Goal: Information Seeking & Learning: Learn about a topic

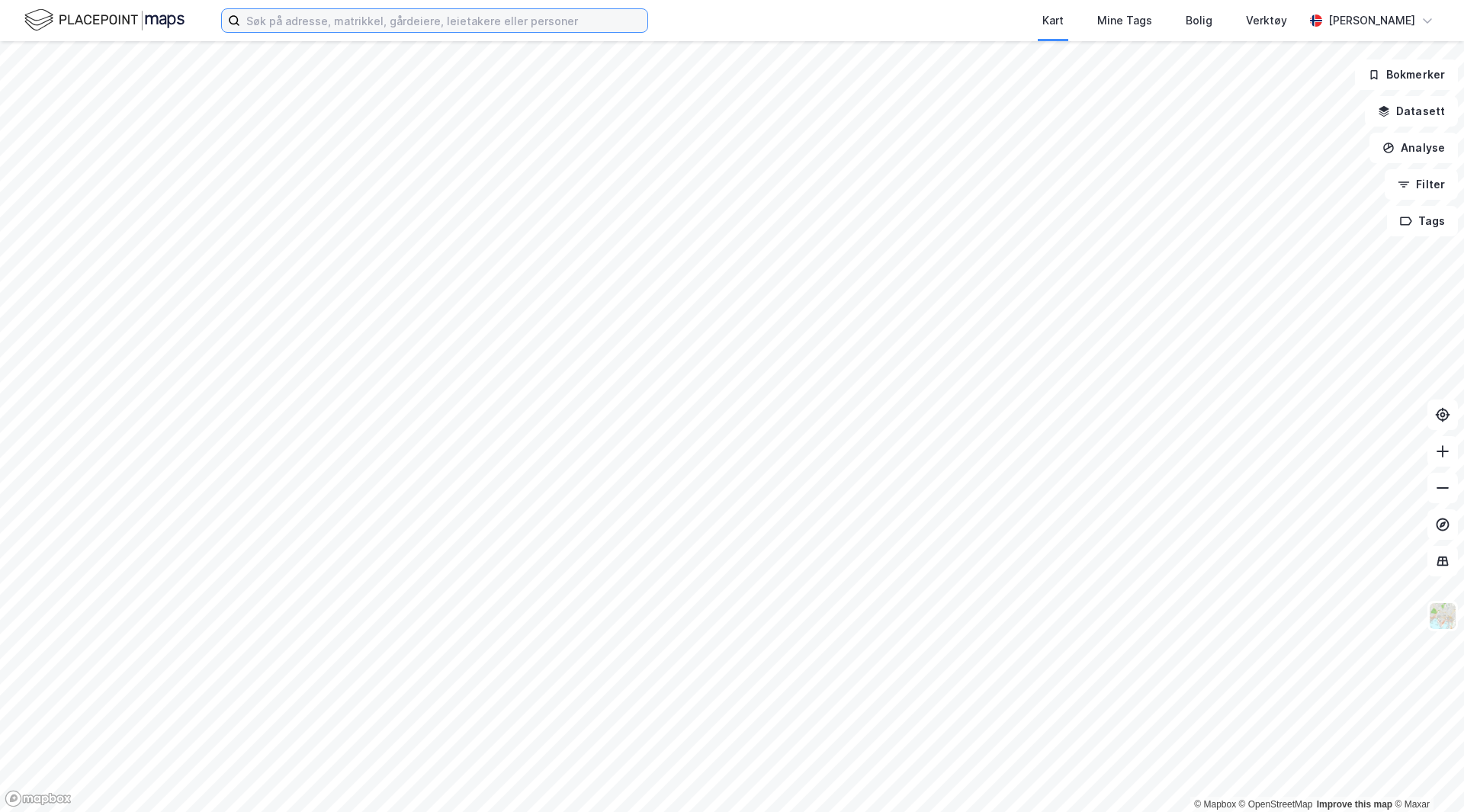
click at [523, 26] on input at bounding box center [443, 20] width 407 height 23
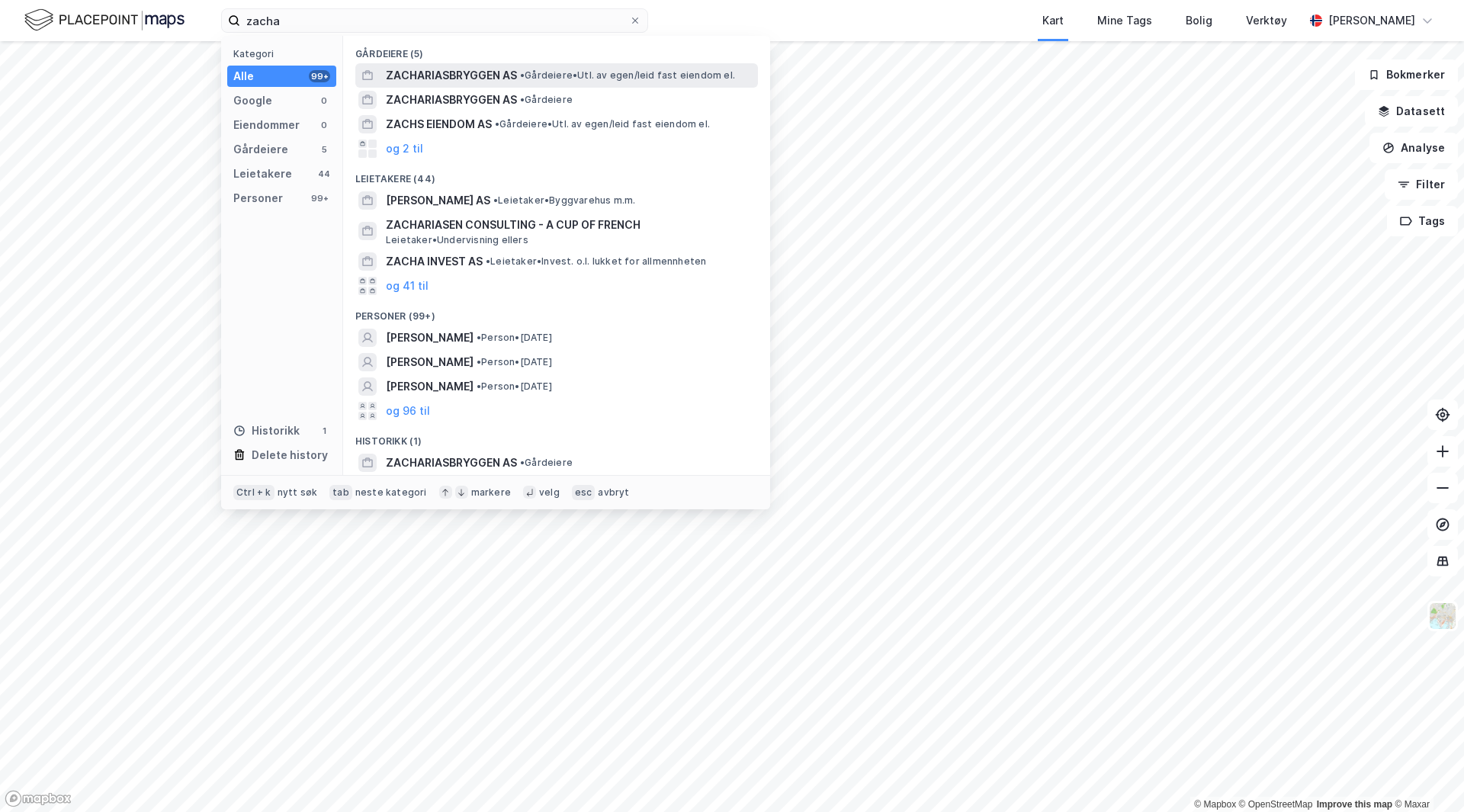
click at [486, 75] on span "ZACHARIASBRYGGEN AS" at bounding box center [451, 75] width 131 height 19
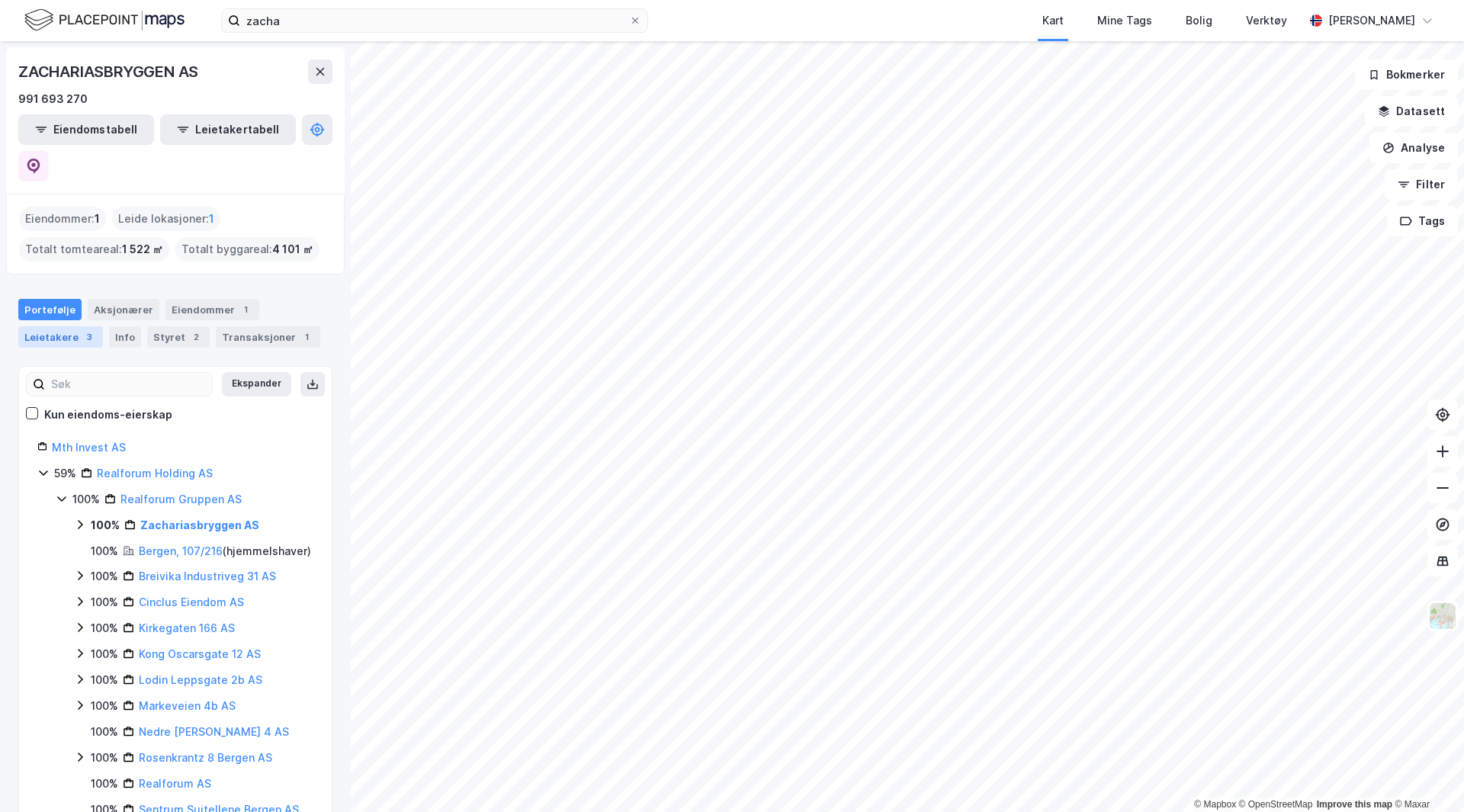
click at [82, 329] on div "3" at bounding box center [89, 337] width 16 height 16
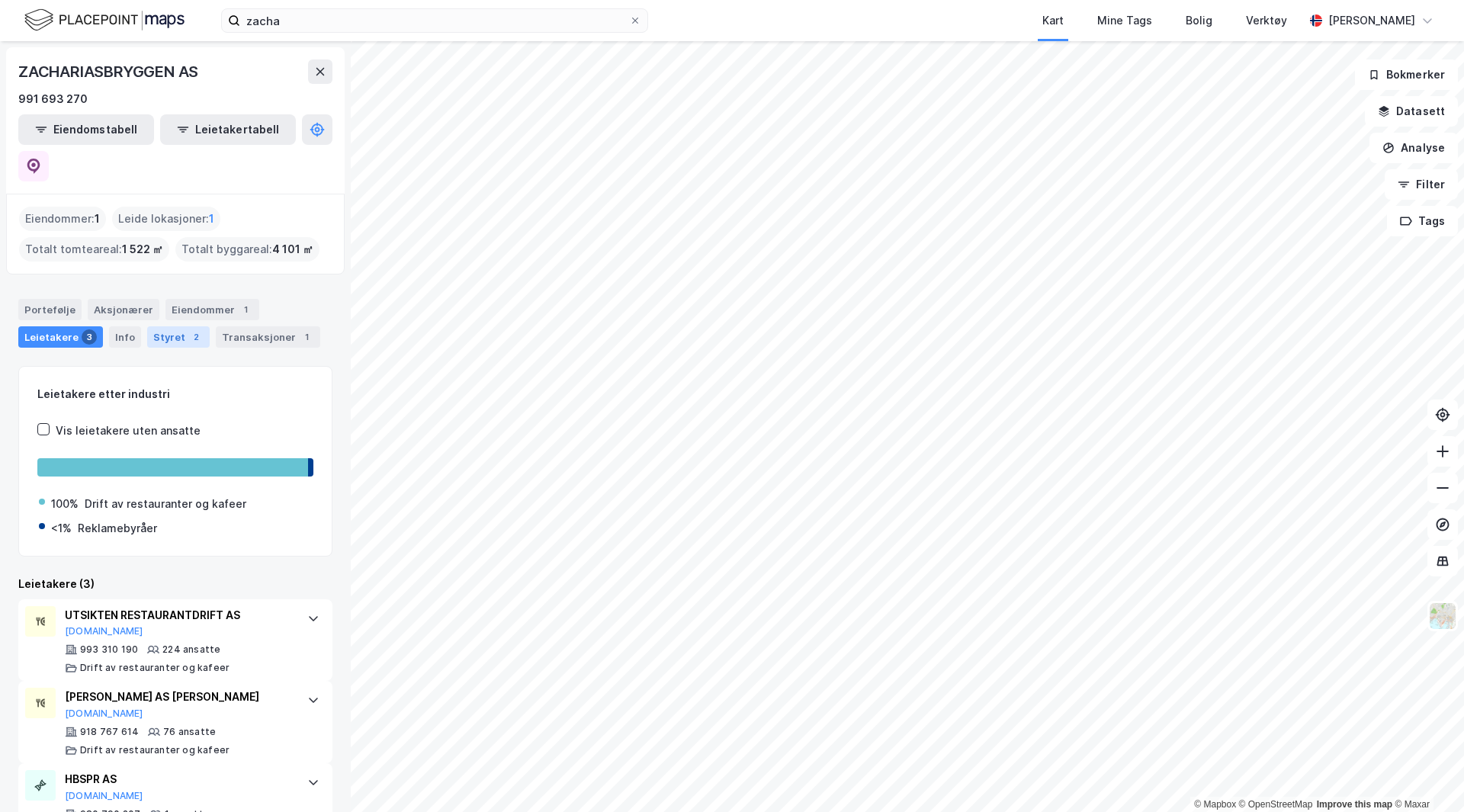
click at [170, 326] on div "Styret 2" at bounding box center [178, 336] width 63 height 21
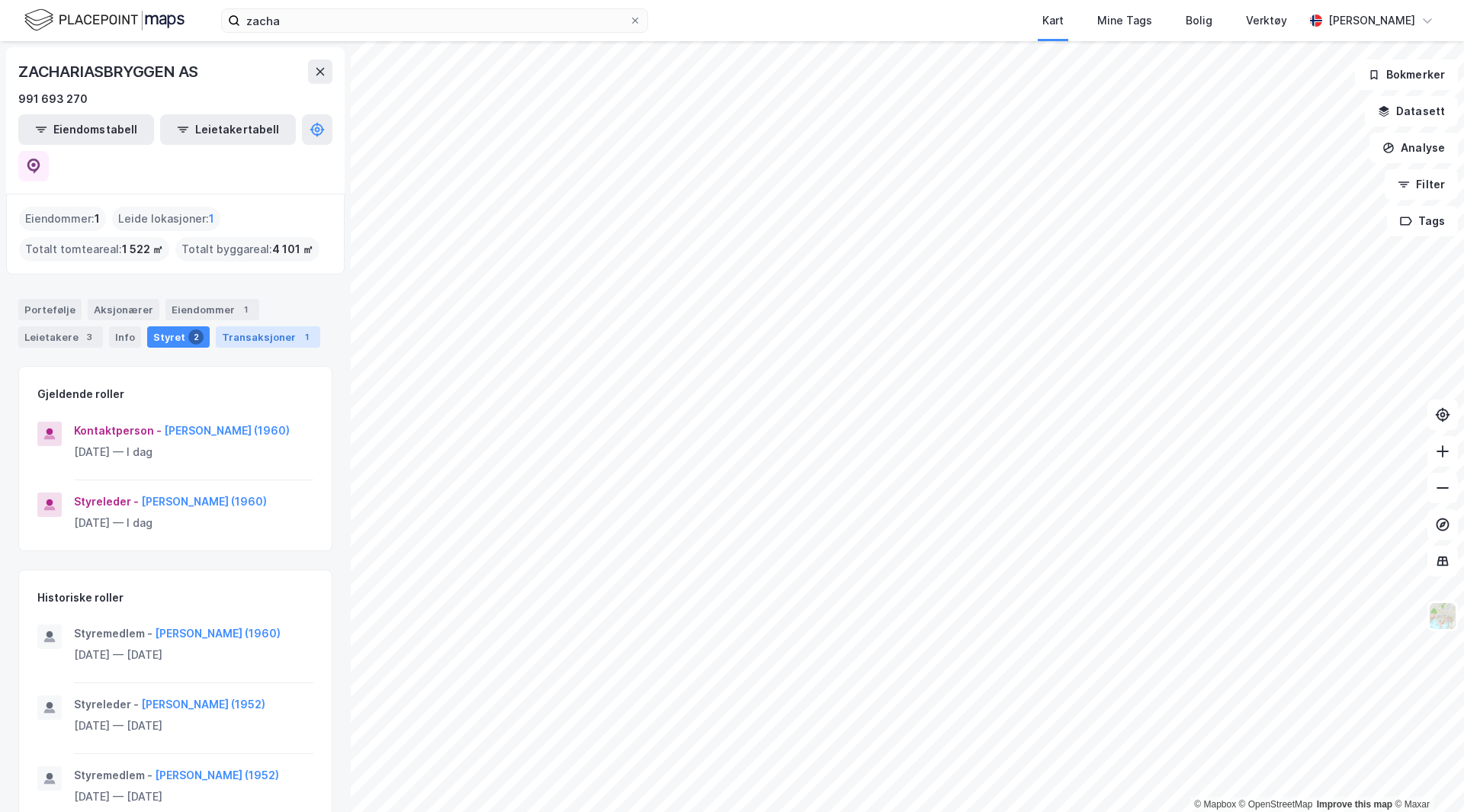
click at [236, 326] on div "Transaksjoner 1" at bounding box center [268, 336] width 105 height 21
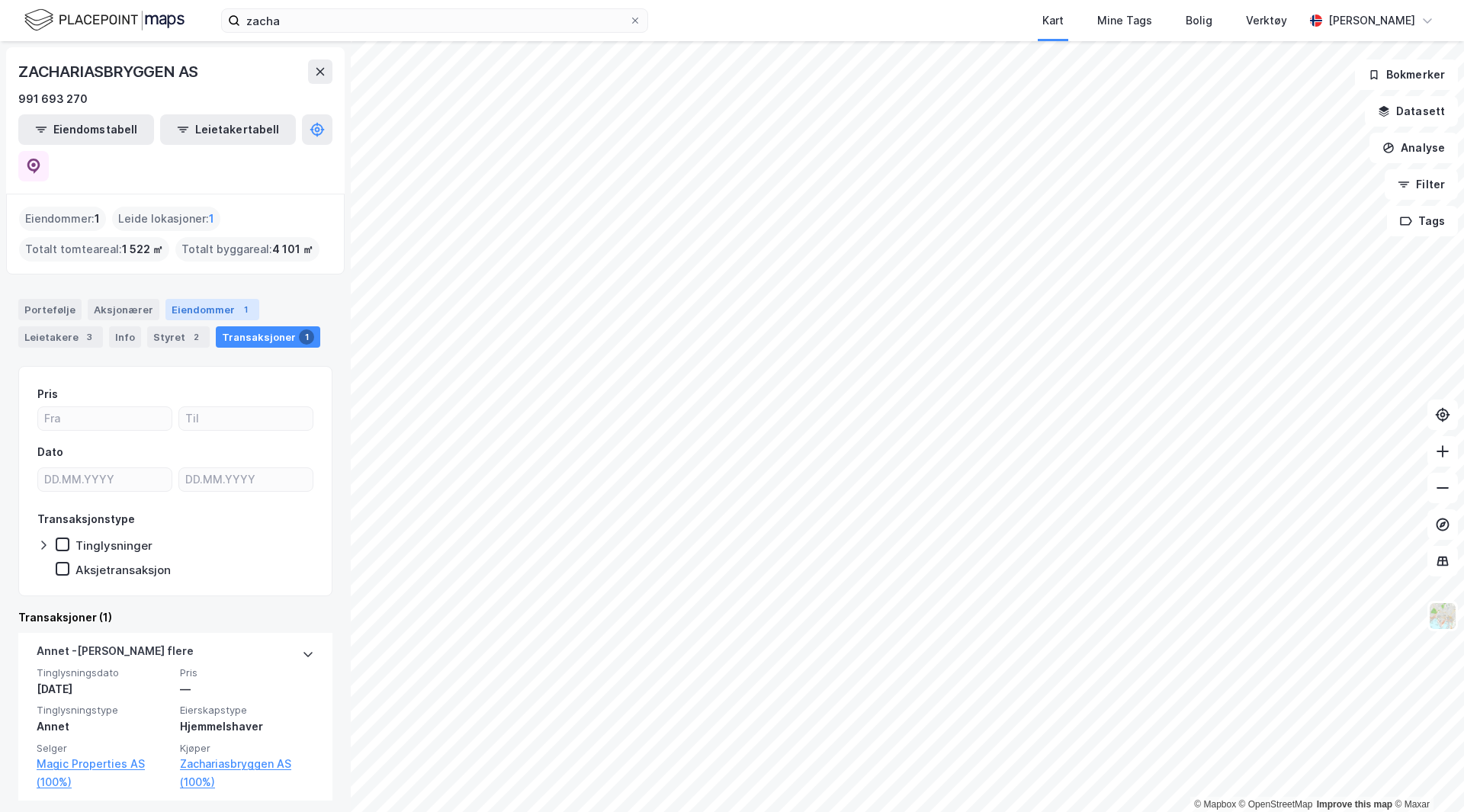
click at [191, 299] on div "Eiendommer 1" at bounding box center [212, 309] width 94 height 21
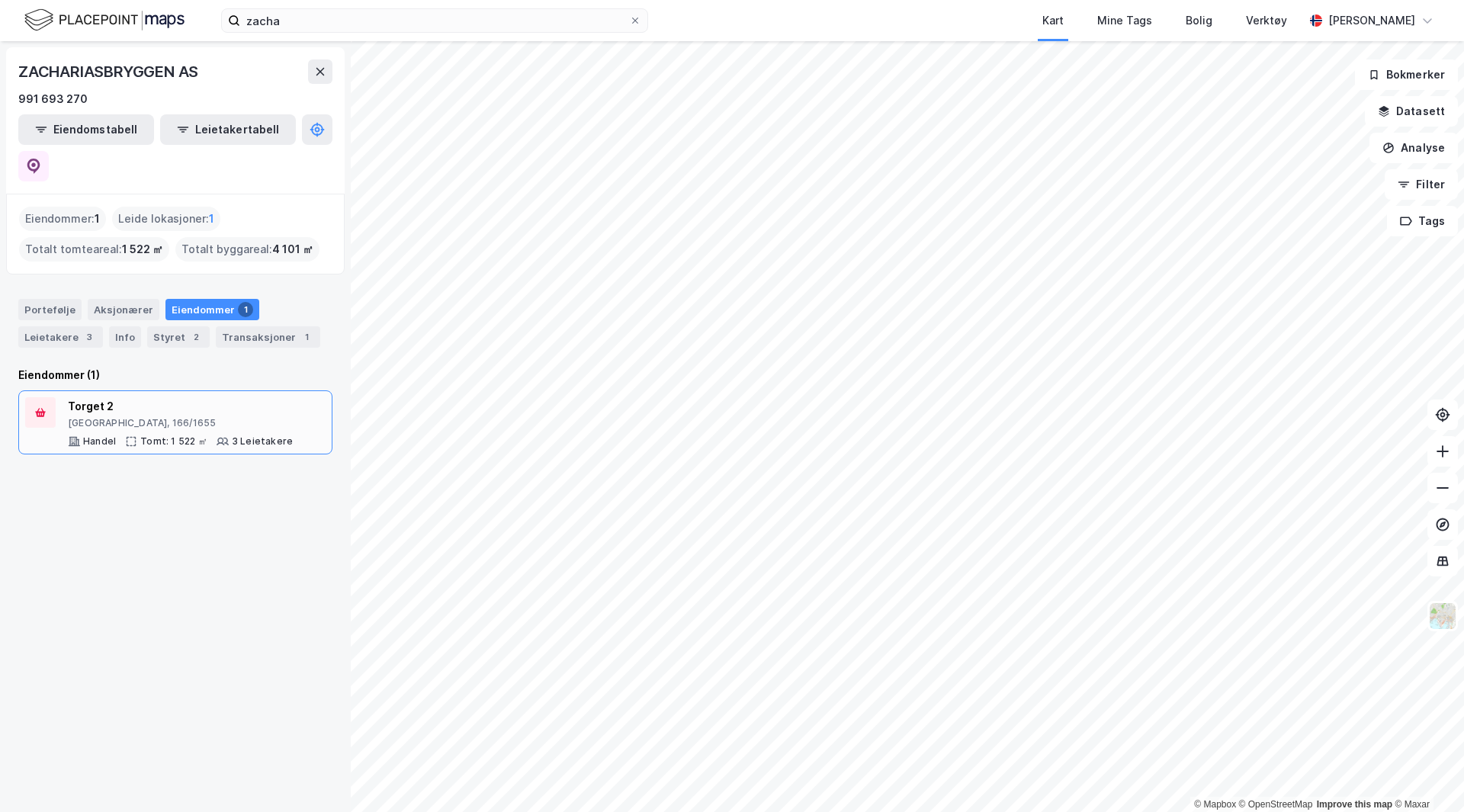
click at [160, 397] on div "Torget 2" at bounding box center [180, 407] width 225 height 19
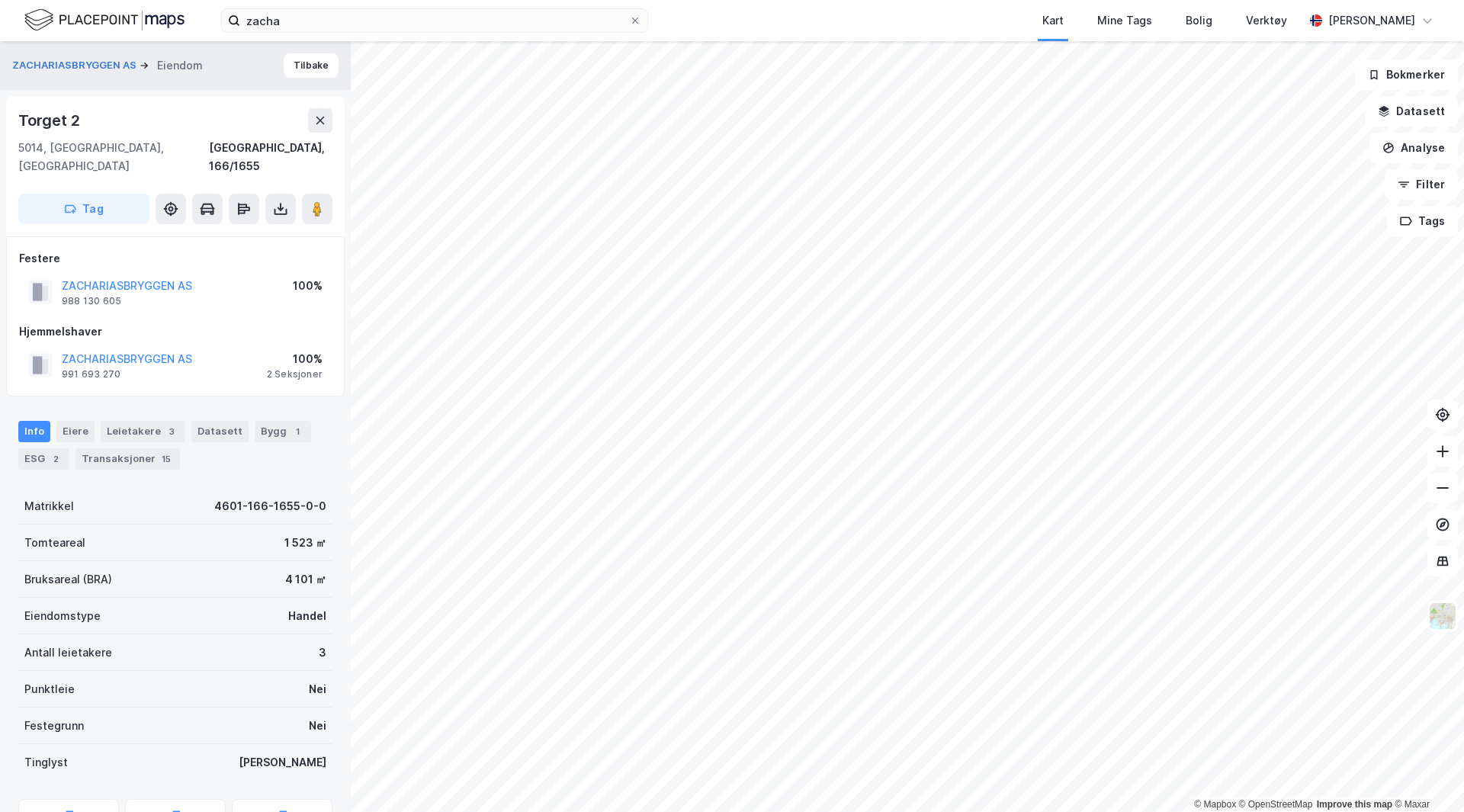
scroll to position [76, 0]
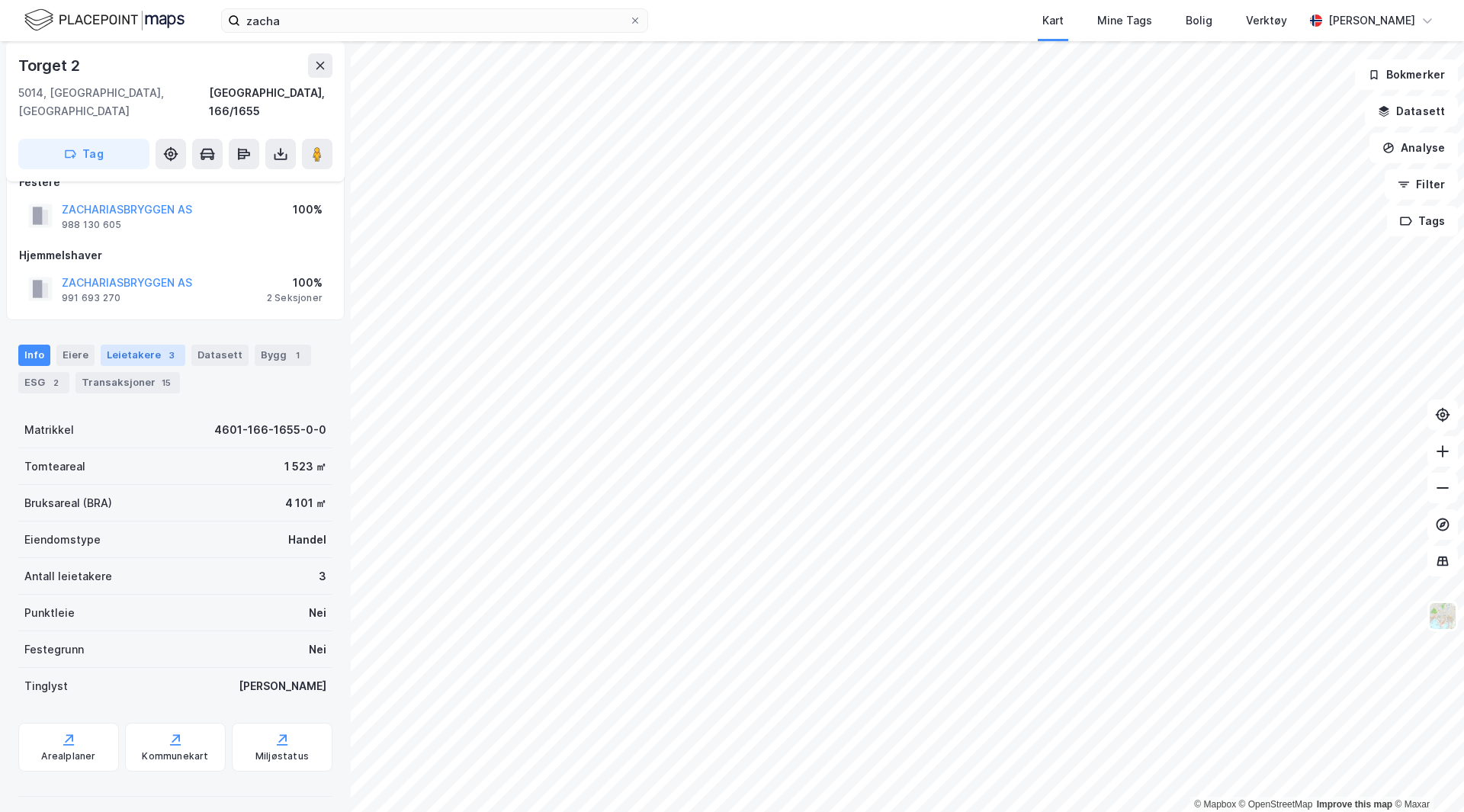
click at [155, 345] on div "Leietakere 3" at bounding box center [143, 355] width 85 height 21
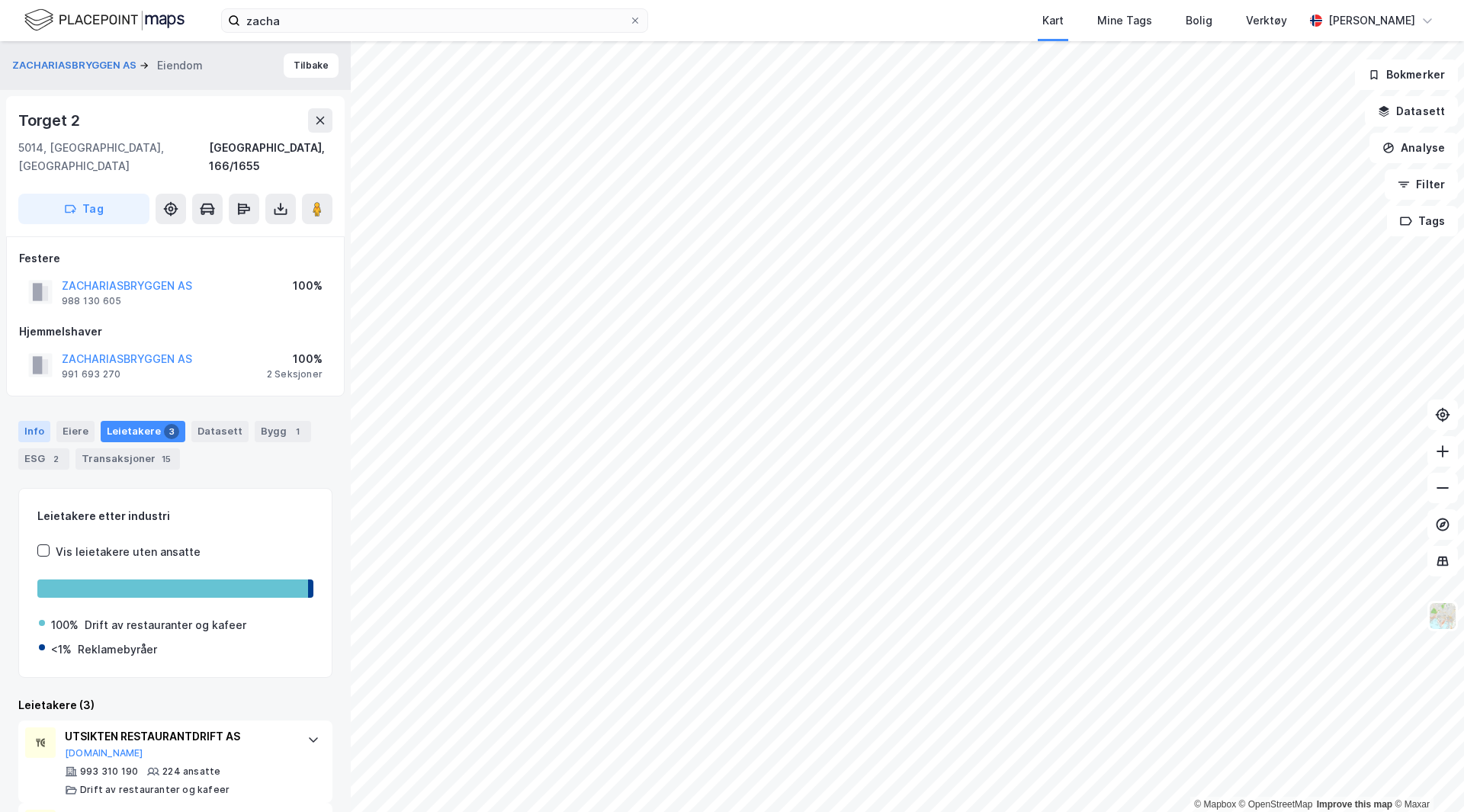
click at [30, 421] on div "Info" at bounding box center [34, 431] width 32 height 21
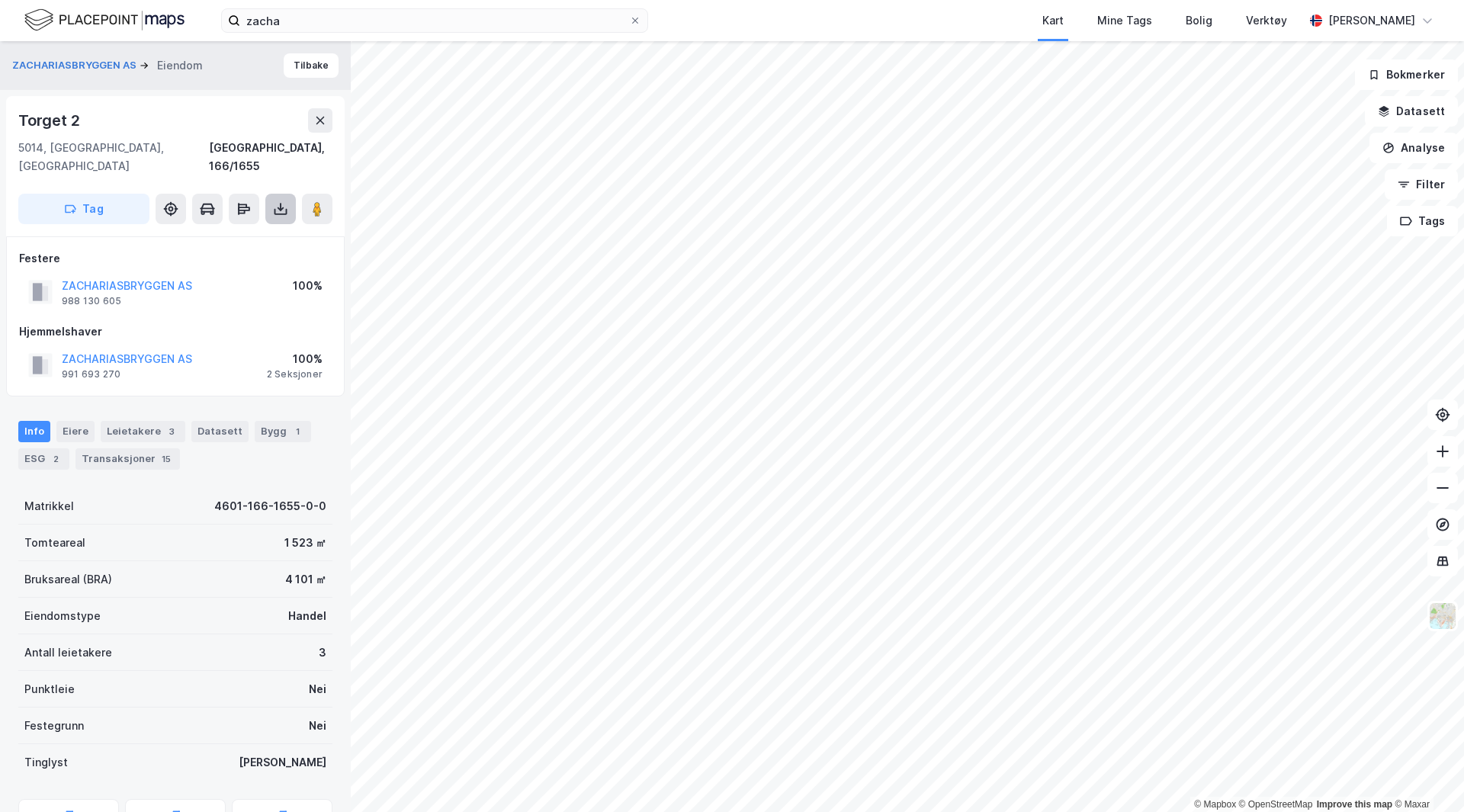
click at [275, 193] on button at bounding box center [280, 208] width 30 height 30
click at [244, 233] on div "Last ned grunnbok" at bounding box center [205, 239] width 89 height 12
click at [290, 424] on div "1" at bounding box center [297, 432] width 16 height 16
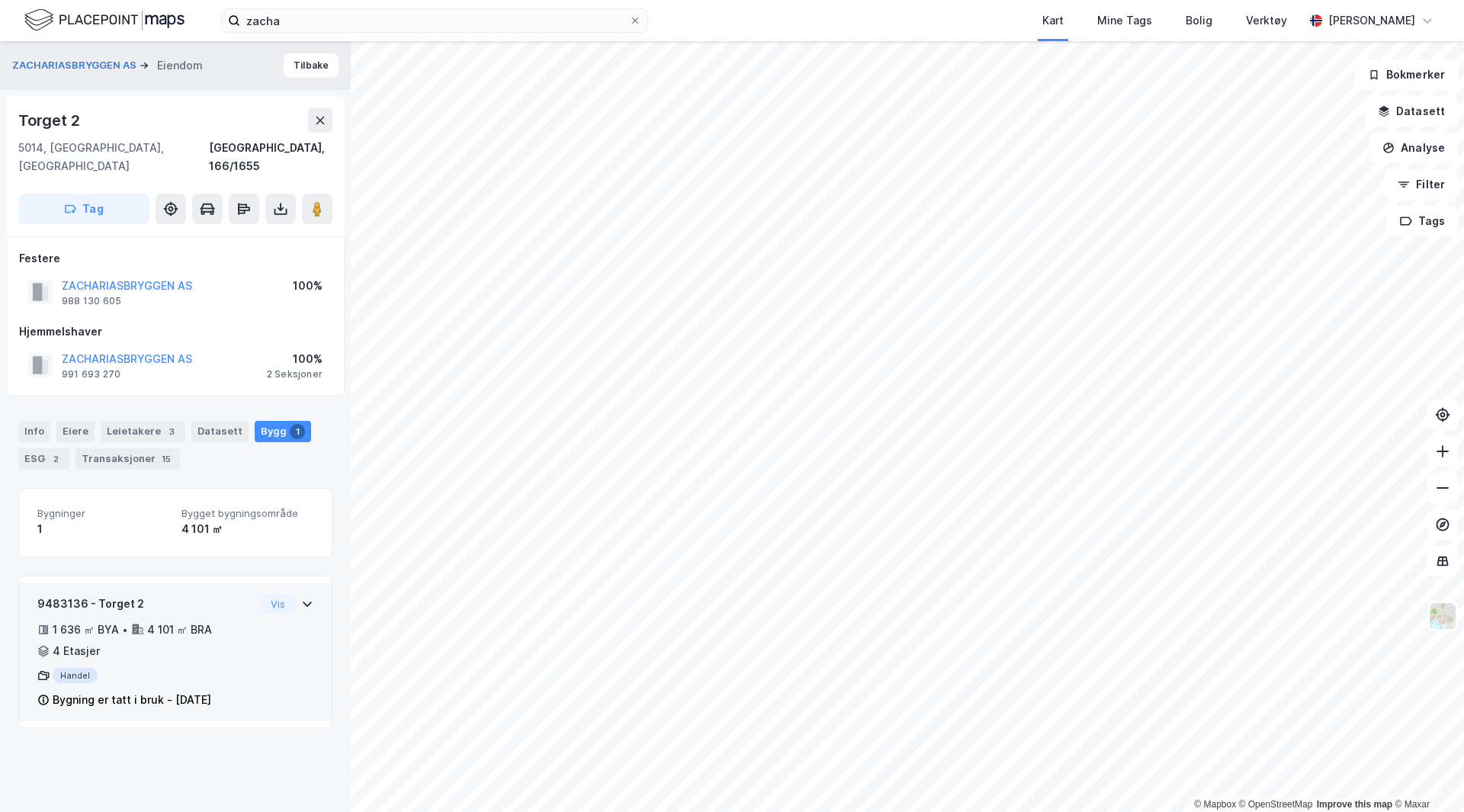
click at [302, 588] on div "9483136 - Torget 2 1 636 ㎡ BYA • 4 101 ㎡ BRA • 4 Etasjer Handel Bygning er tatt…" at bounding box center [176, 651] width 313 height 139
click at [301, 598] on icon at bounding box center [308, 604] width 12 height 12
click at [47, 421] on div "Info" at bounding box center [34, 431] width 32 height 21
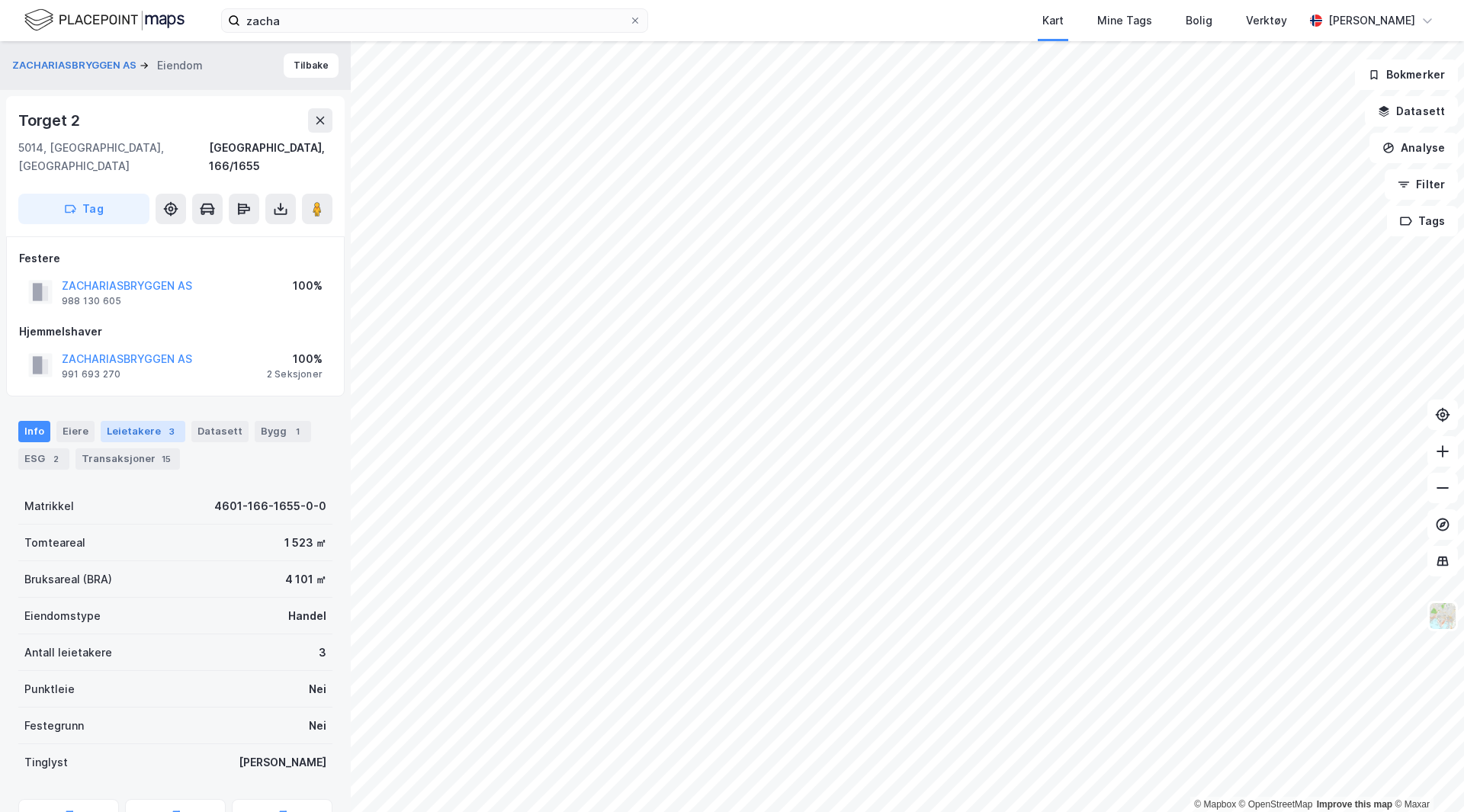
click at [120, 421] on div "Leietakere 3" at bounding box center [143, 431] width 85 height 21
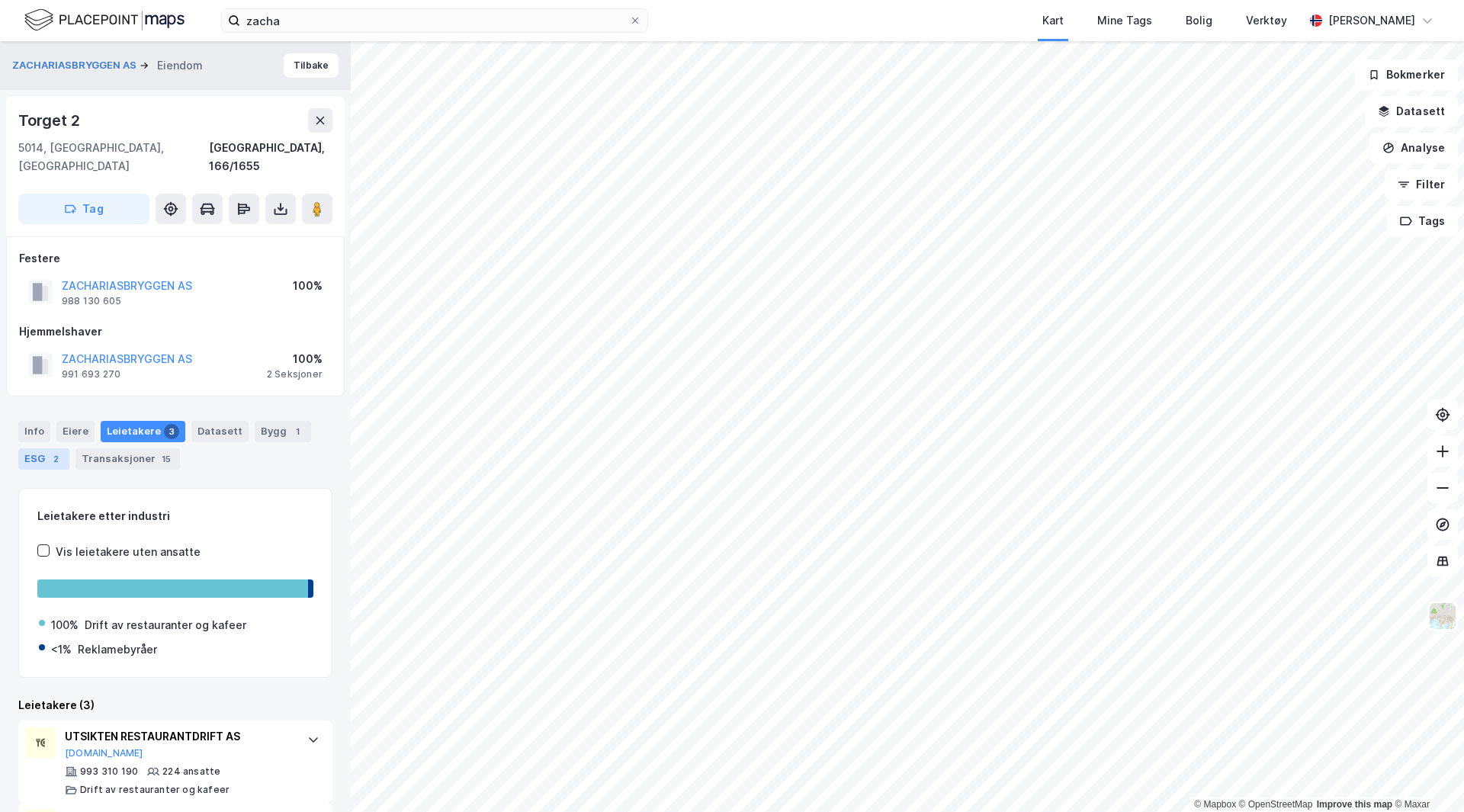
click at [45, 448] on div "ESG 2" at bounding box center [44, 458] width 51 height 21
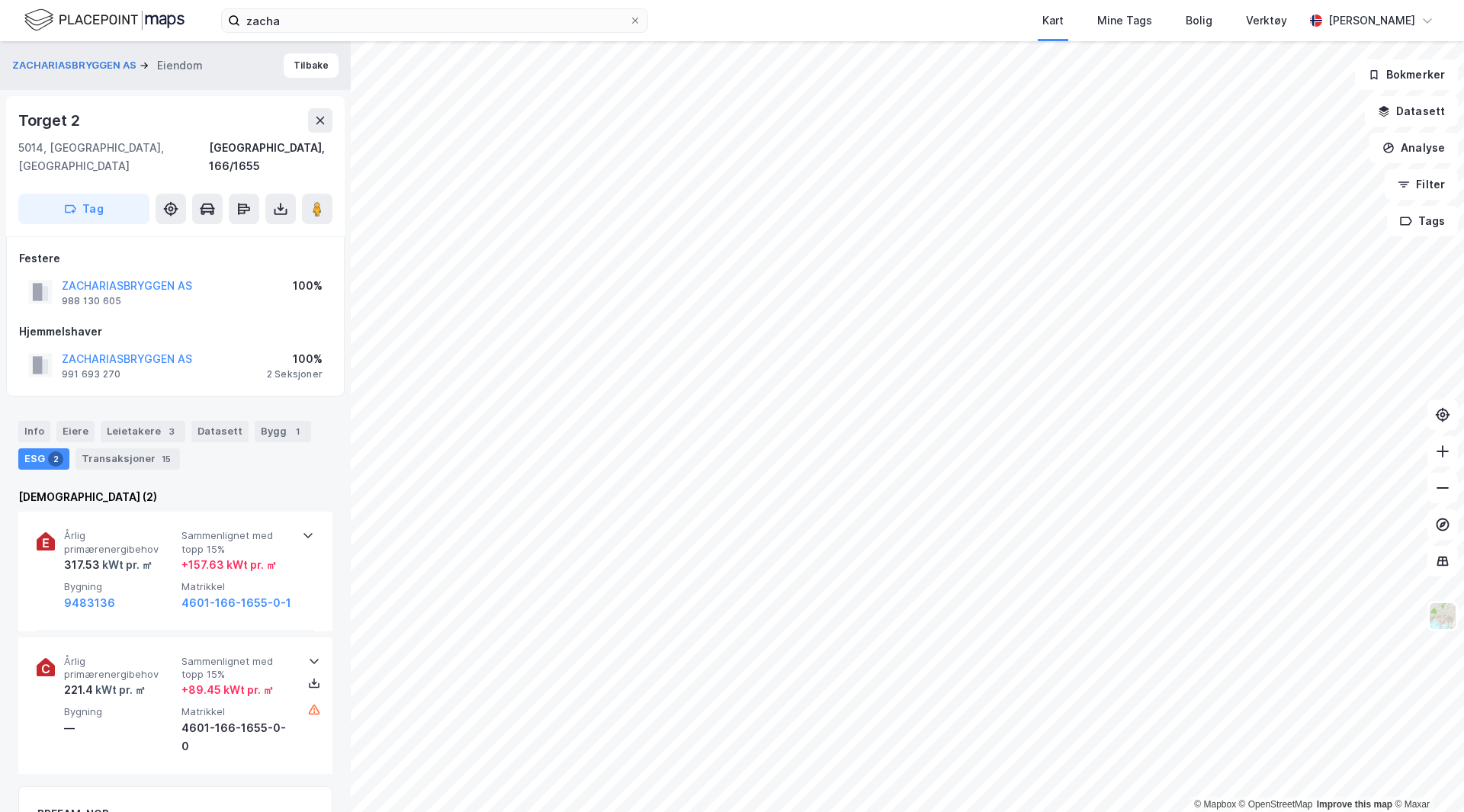
click at [35, 402] on div "Info Eiere Leietakere 3 Datasett Bygg 1 ESG 2 Transaksjoner 15" at bounding box center [176, 439] width 351 height 73
click at [37, 421] on div "Info" at bounding box center [34, 431] width 32 height 21
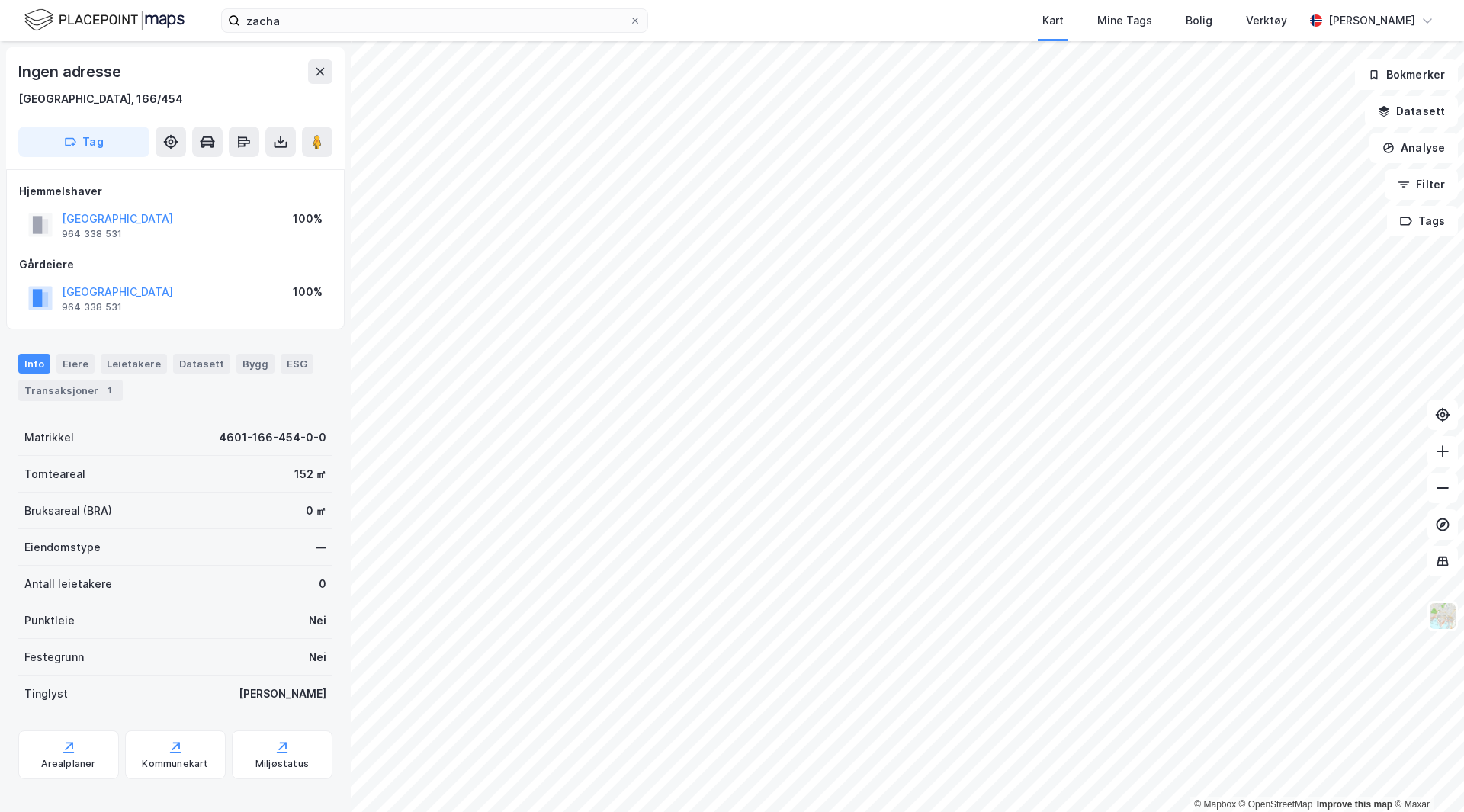
scroll to position [2, 0]
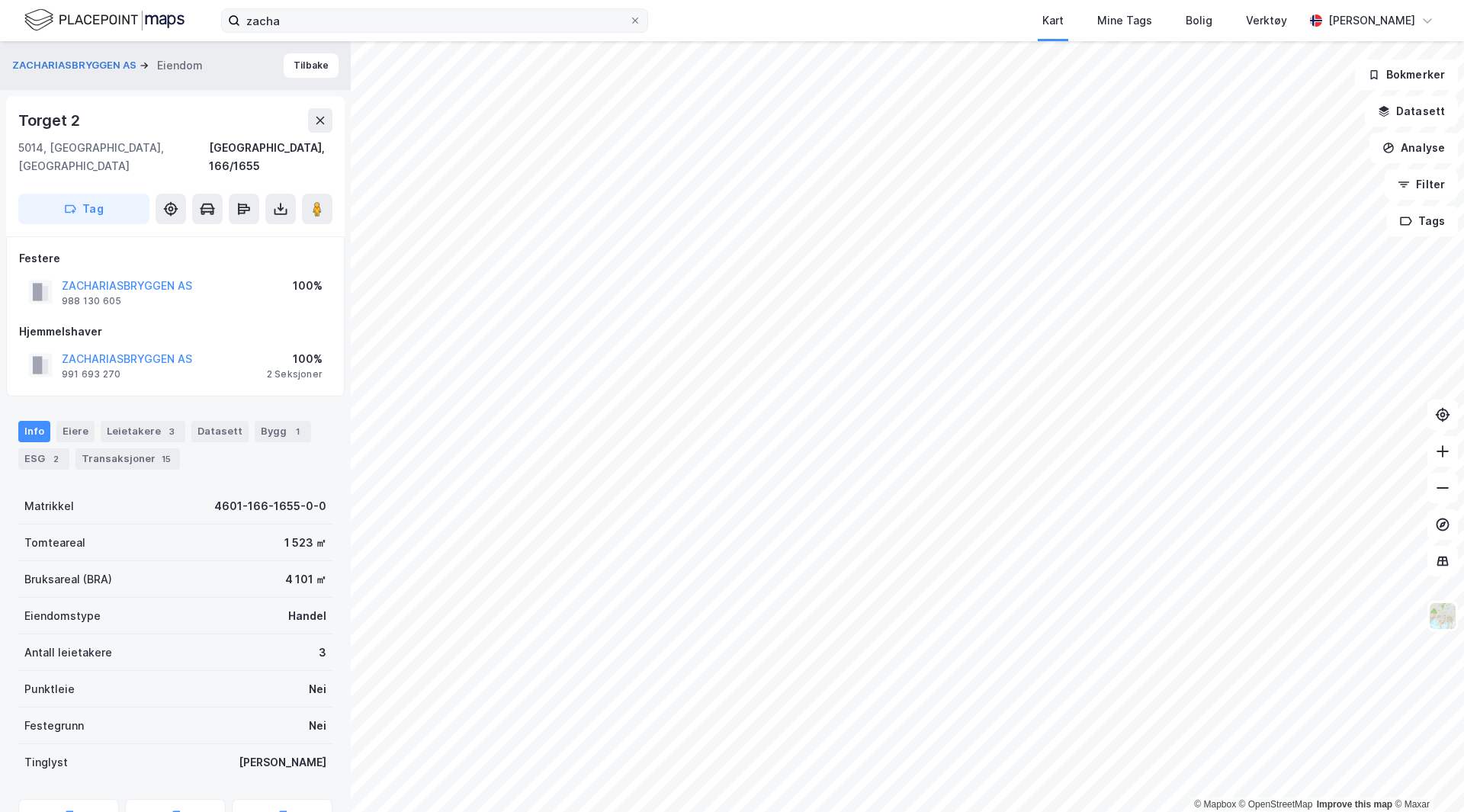
click at [450, 33] on div "zacha Kart Mine Tags Bolig Verktøy [PERSON_NAME]" at bounding box center [732, 20] width 1464 height 41
click at [450, 25] on input "zacha" at bounding box center [434, 20] width 389 height 23
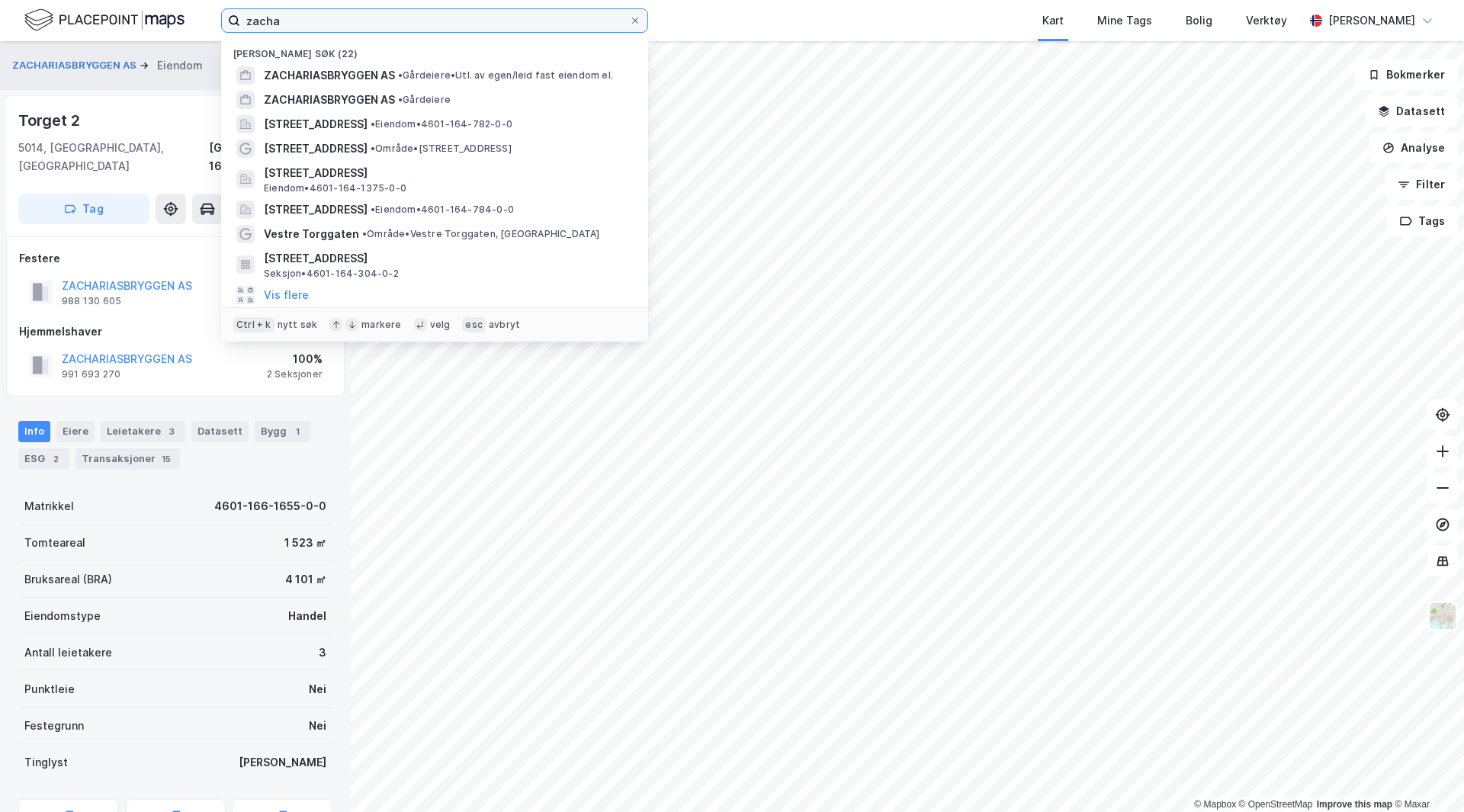
click at [450, 25] on input "zacha" at bounding box center [434, 20] width 389 height 23
paste input "4601-166/1655/0/1"
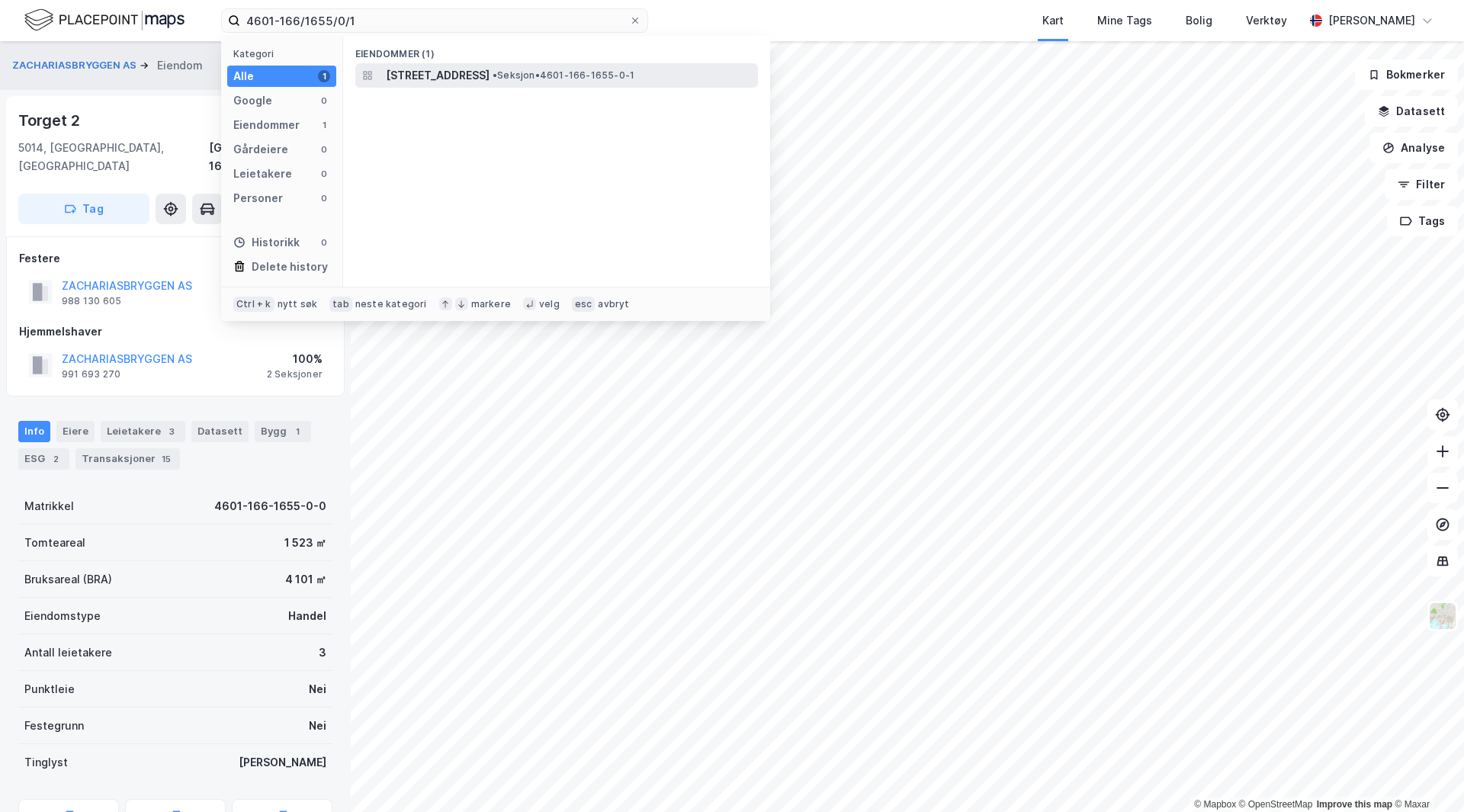
click at [602, 69] on span "• Seksjon • 4601-166-1655-0-1" at bounding box center [563, 75] width 142 height 12
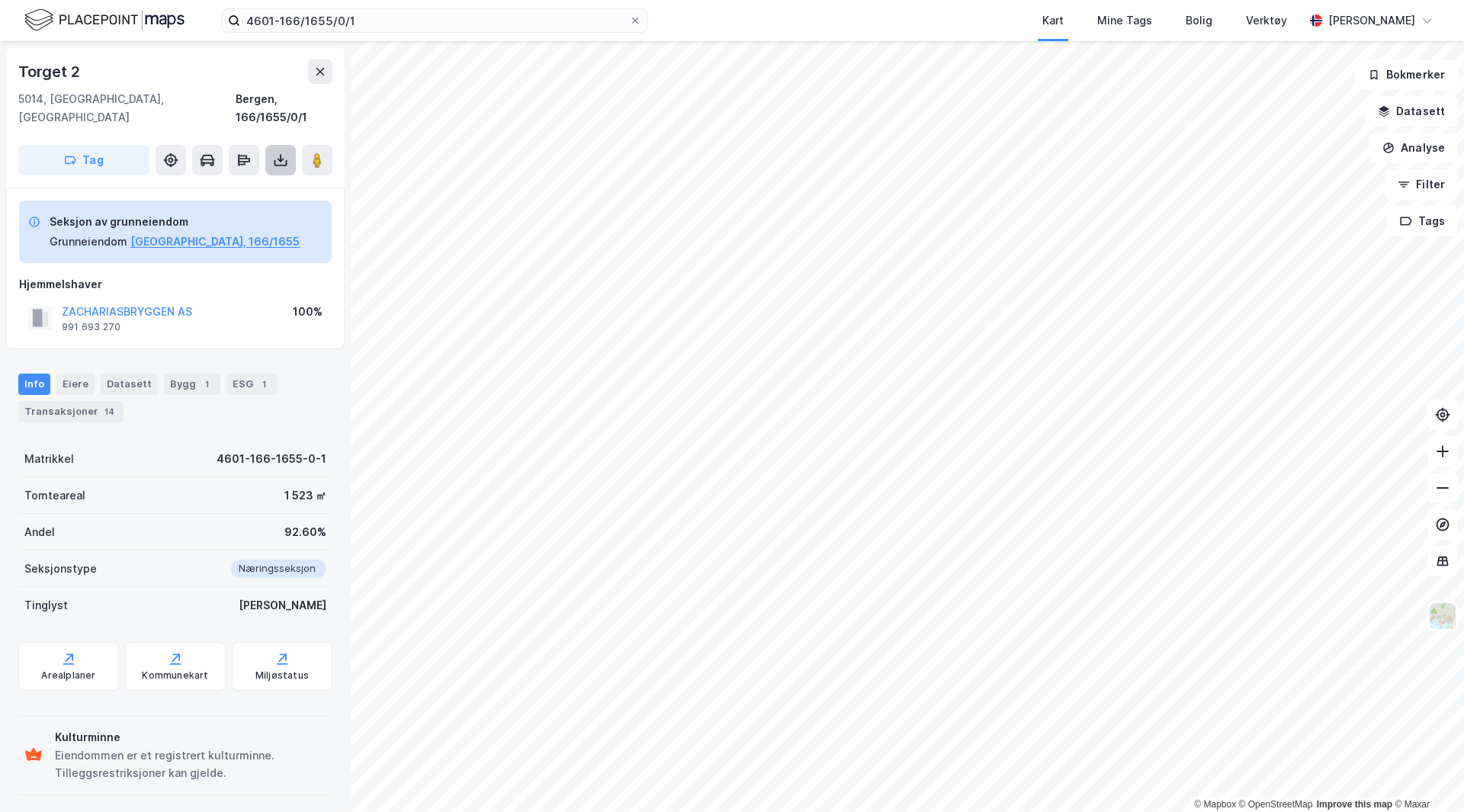
click at [283, 152] on icon at bounding box center [280, 160] width 16 height 16
click at [225, 185] on div "Last ned grunnbok" at bounding box center [205, 191] width 89 height 12
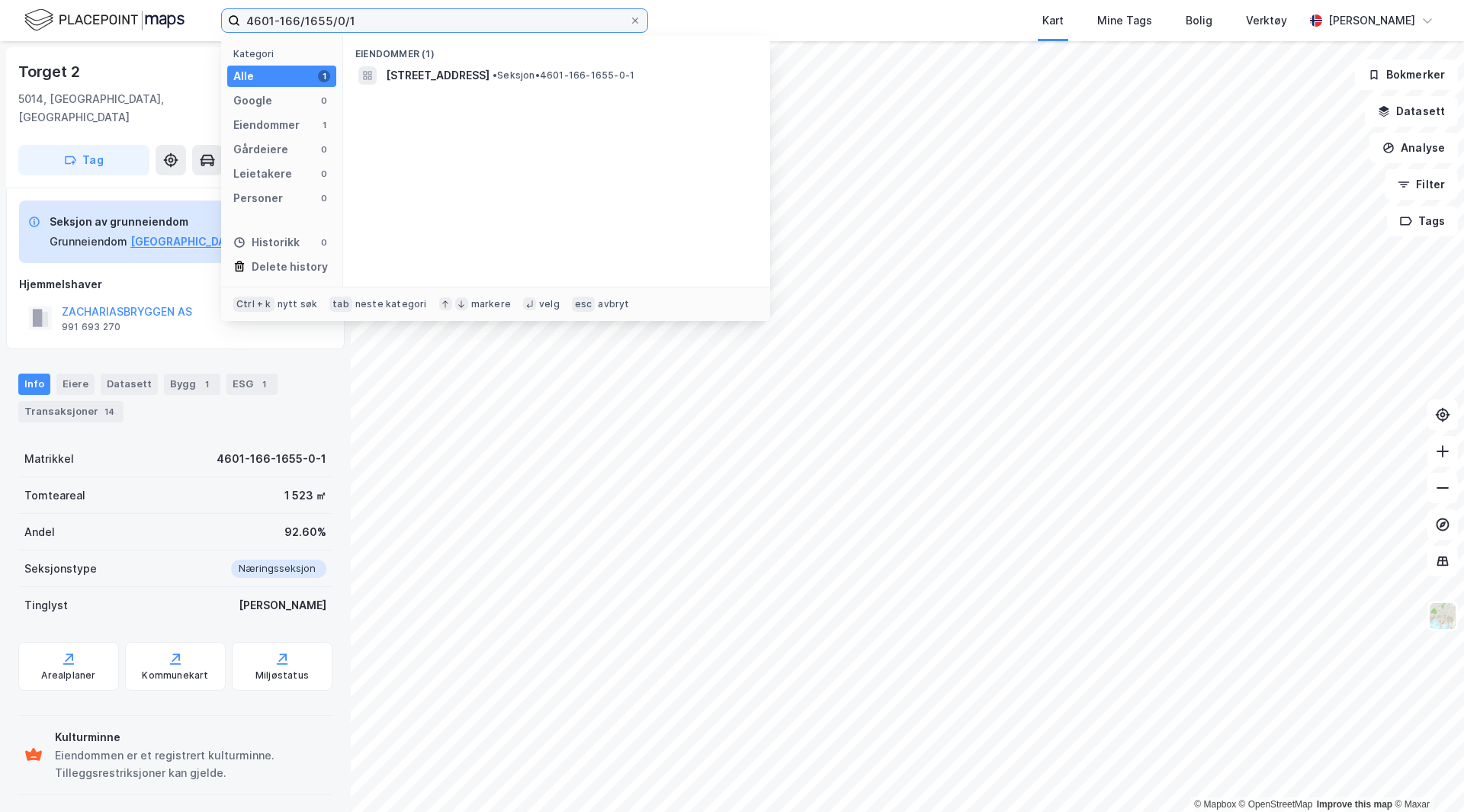
click at [379, 16] on input "4601-166/1655/0/1" at bounding box center [434, 20] width 389 height 23
type input "4601-166/1655/0/2"
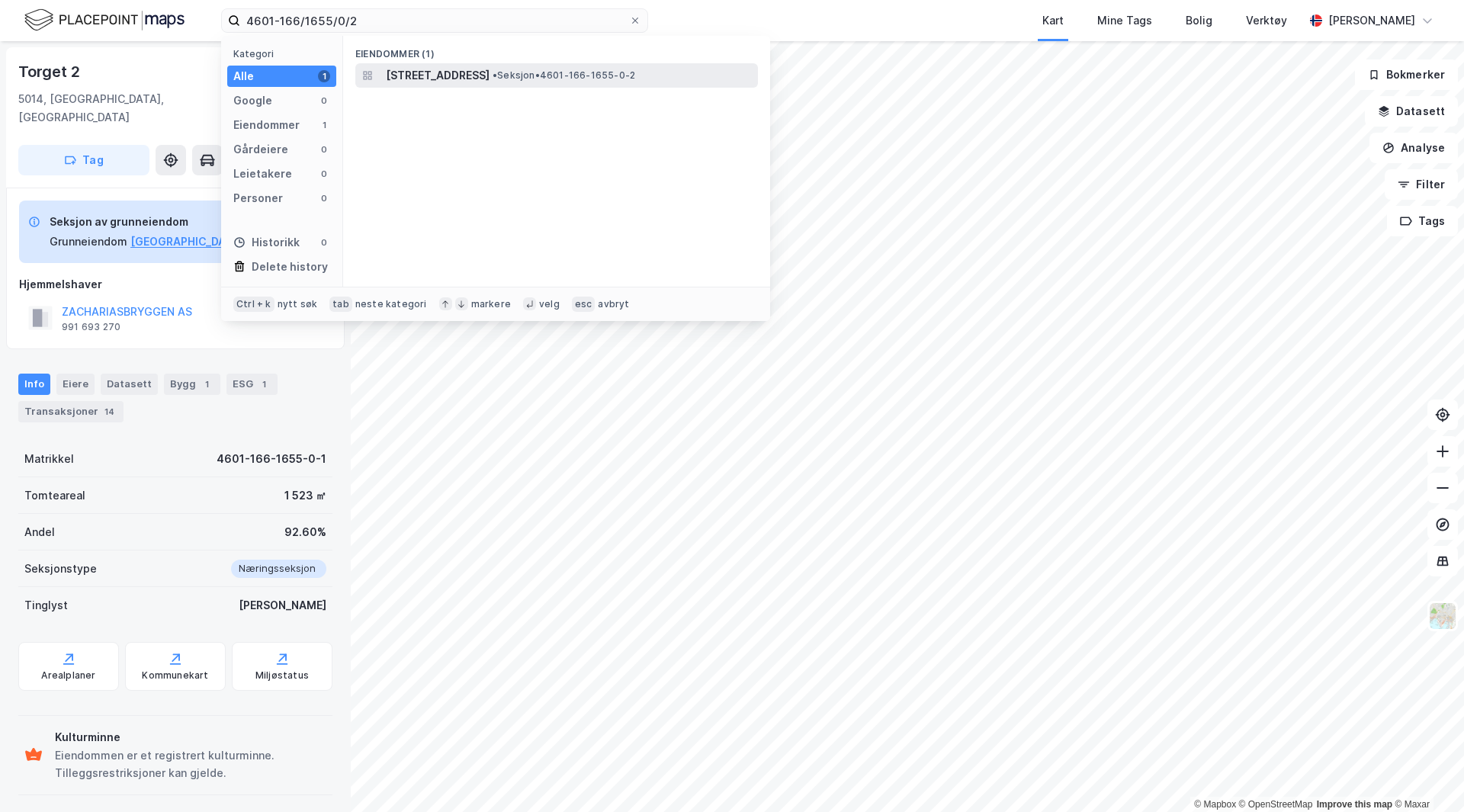
click at [507, 62] on div "Eiendommer (1)" at bounding box center [557, 49] width 427 height 27
click at [489, 71] on span "[STREET_ADDRESS]" at bounding box center [438, 75] width 104 height 19
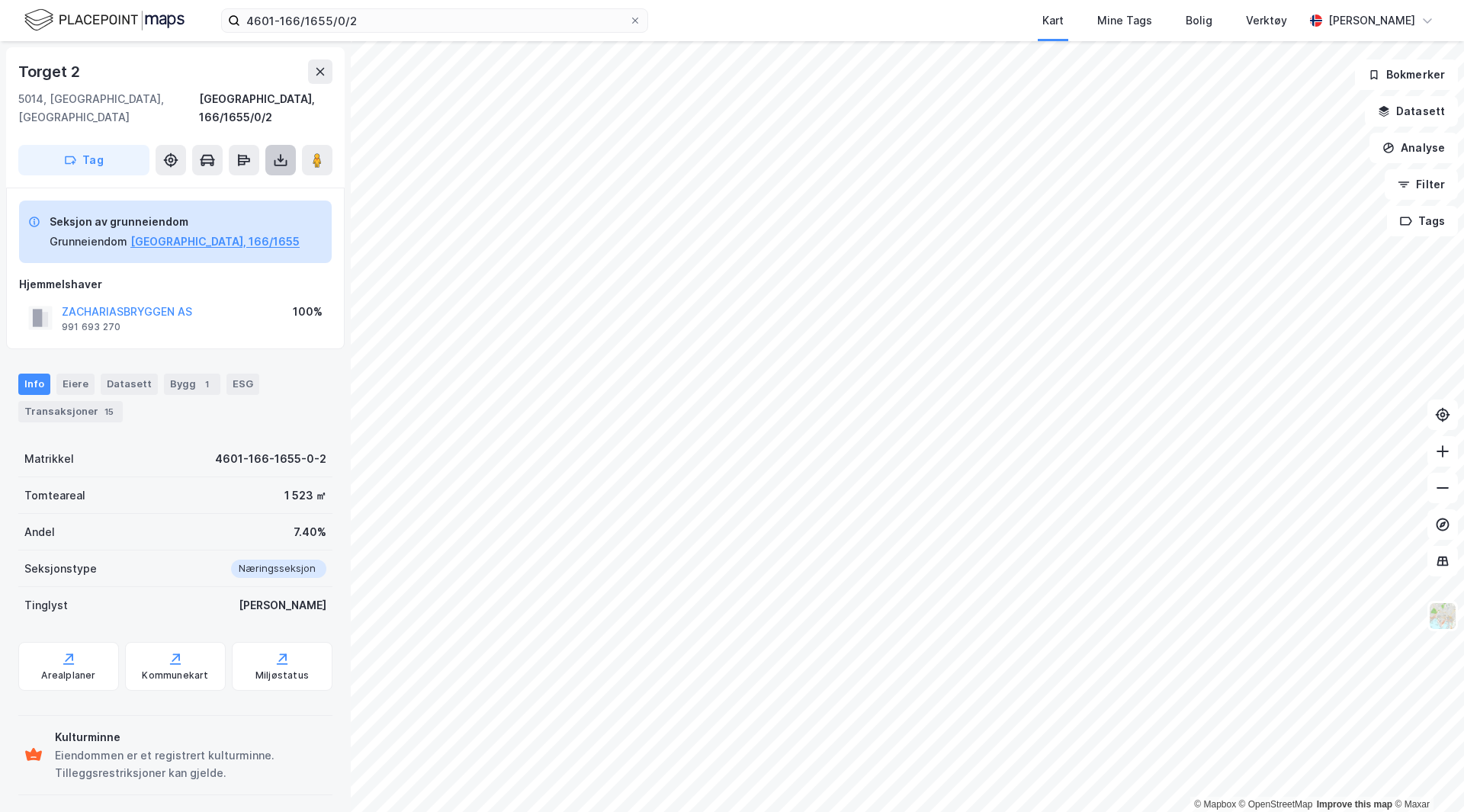
click at [276, 152] on icon at bounding box center [280, 160] width 16 height 16
click at [217, 185] on div "Last ned grunnbok" at bounding box center [205, 191] width 89 height 12
click at [243, 275] on div "Hjemmelshaver" at bounding box center [176, 284] width 313 height 19
click at [199, 232] on button "[GEOGRAPHIC_DATA], 166/1655" at bounding box center [215, 241] width 169 height 19
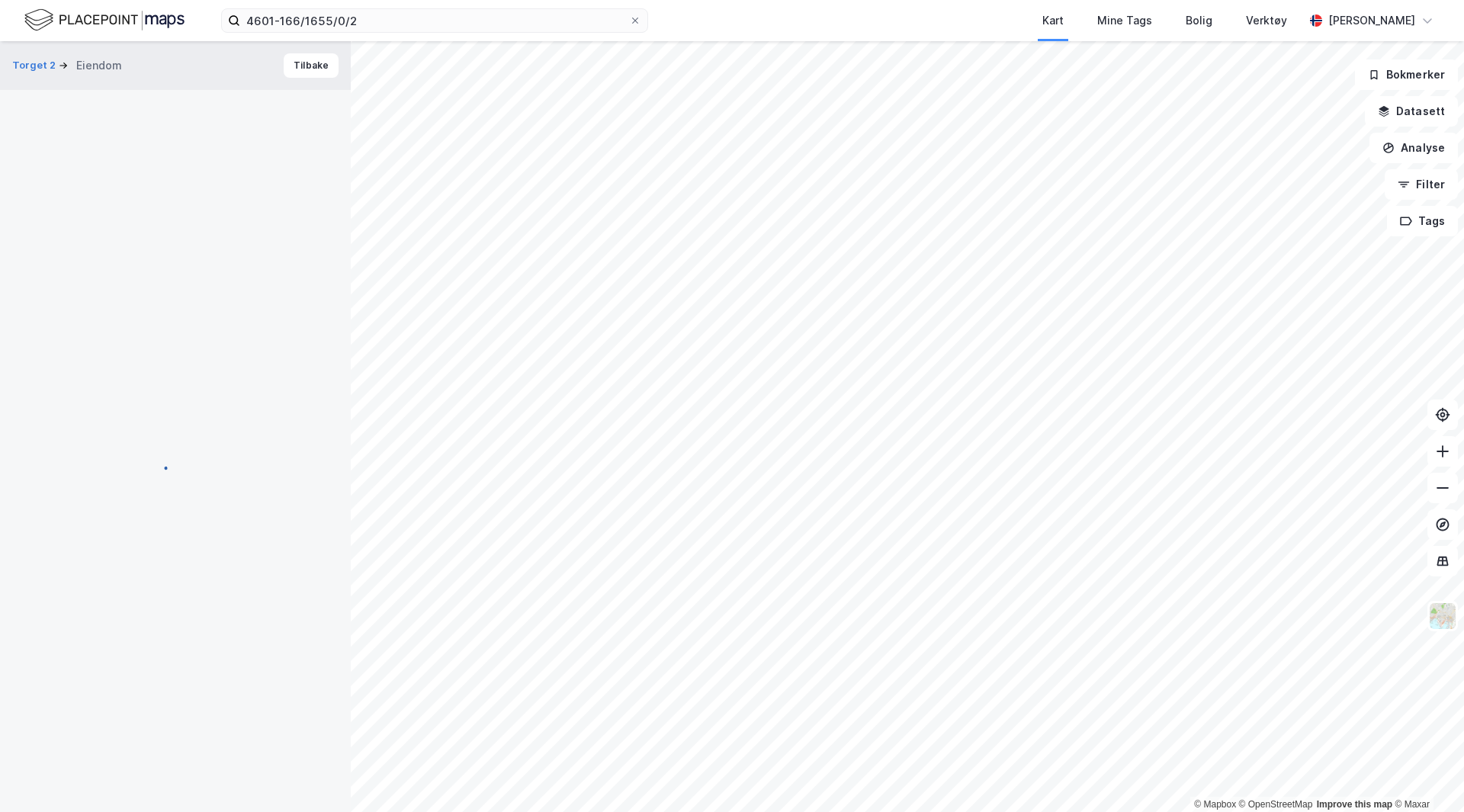
scroll to position [1, 0]
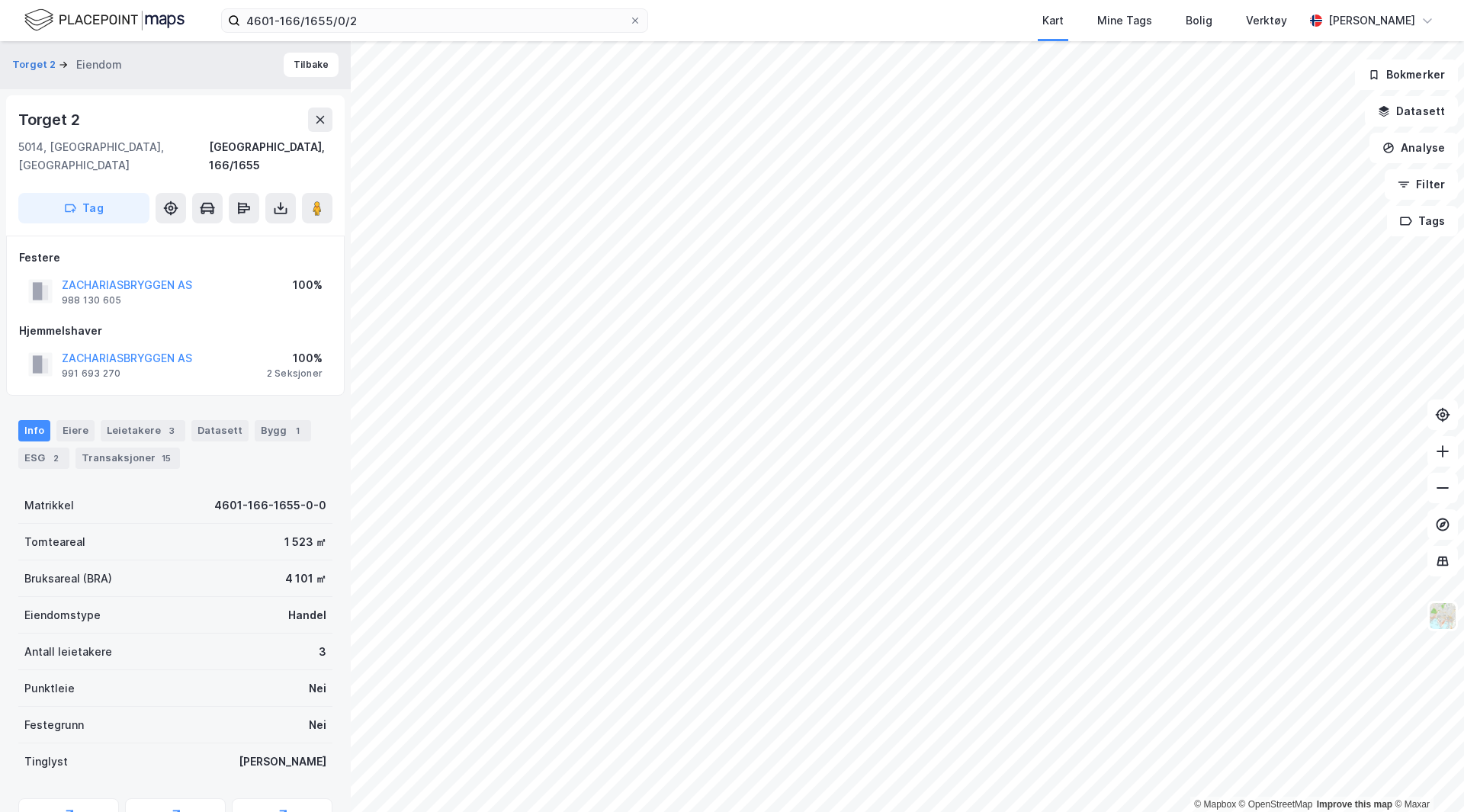
click at [299, 193] on div "Tag" at bounding box center [176, 207] width 314 height 30
click at [281, 208] on icon at bounding box center [280, 211] width 13 height 6
click at [266, 227] on div "Last ned grunnbok" at bounding box center [214, 238] width 162 height 24
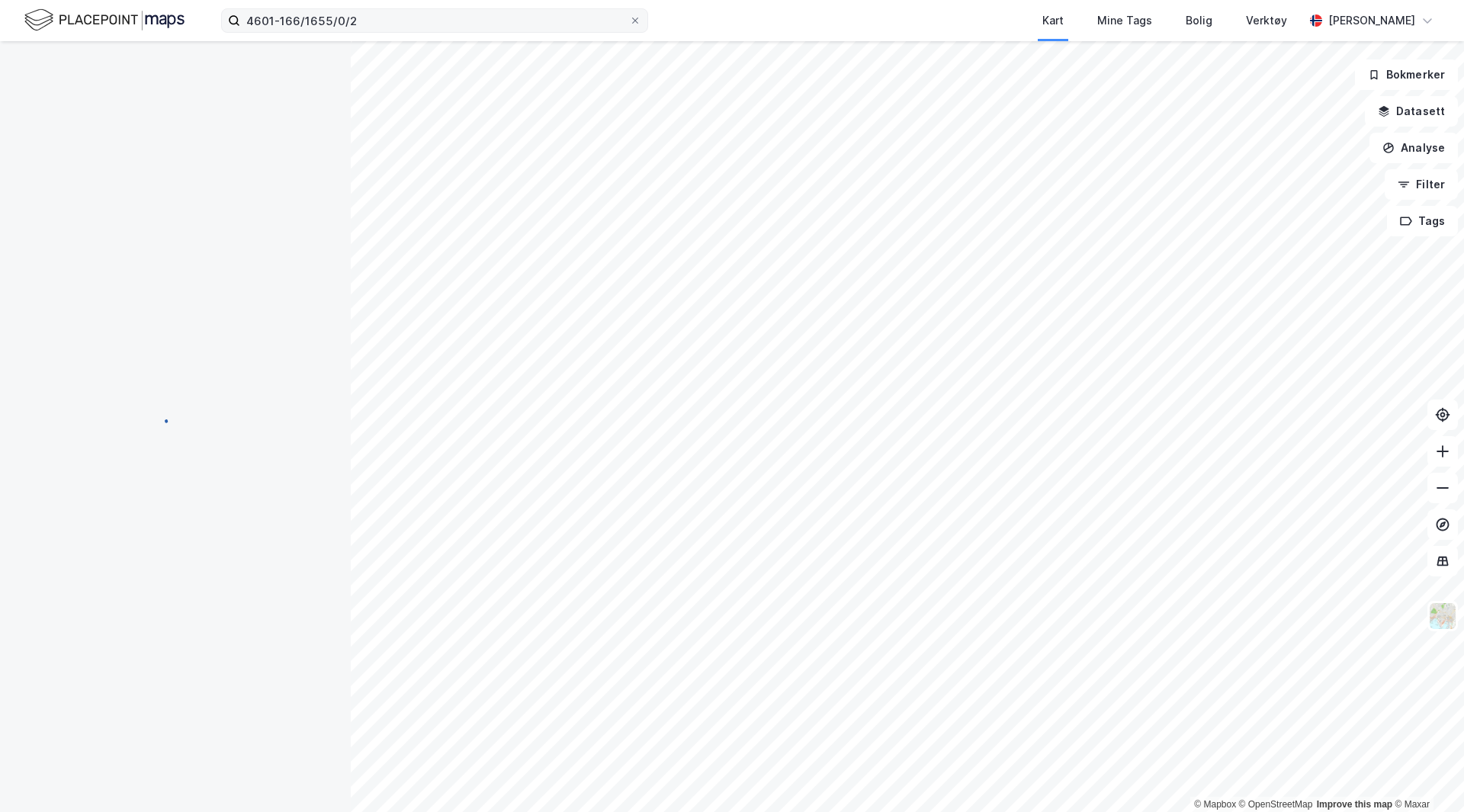
scroll to position [1, 0]
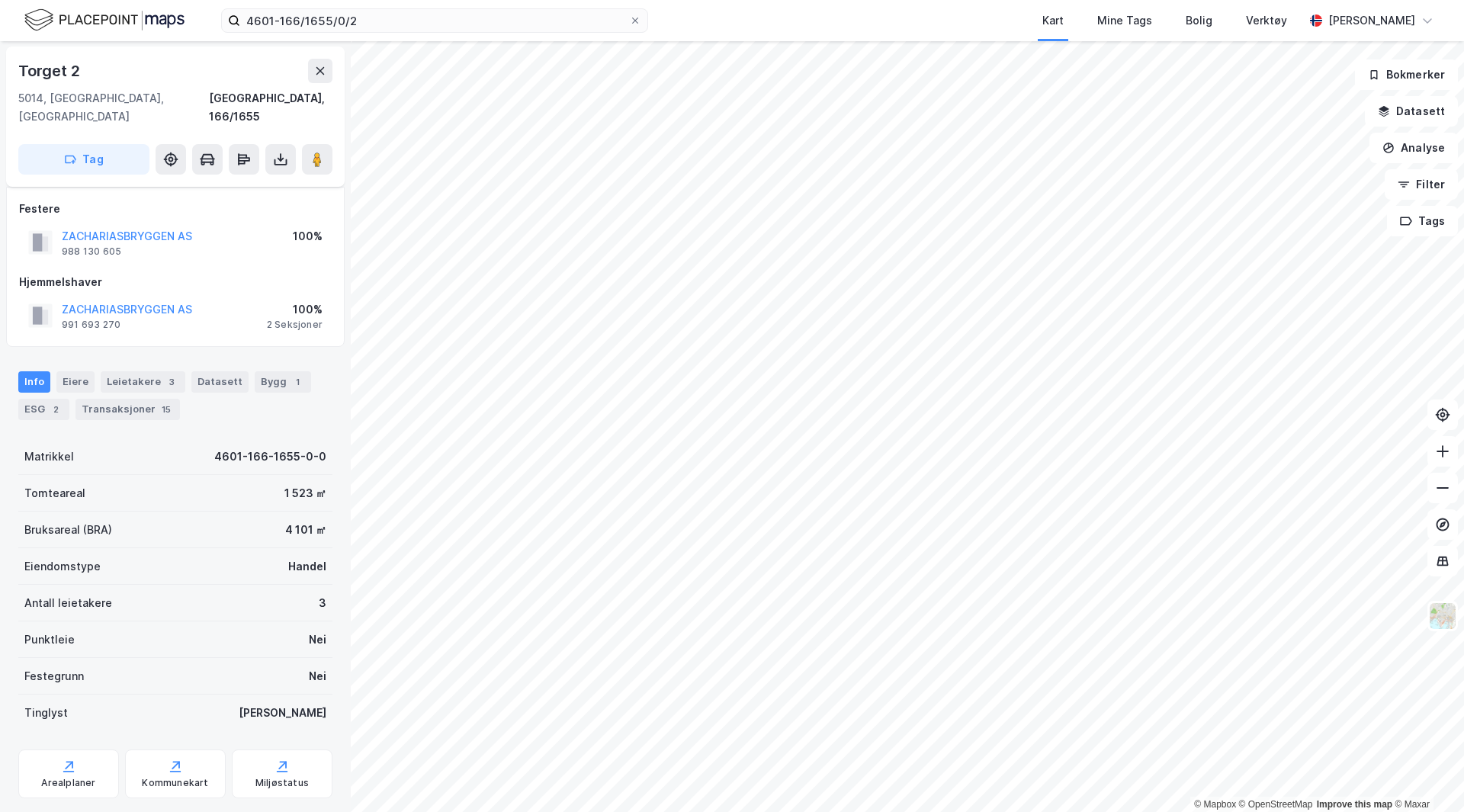
scroll to position [76, 0]
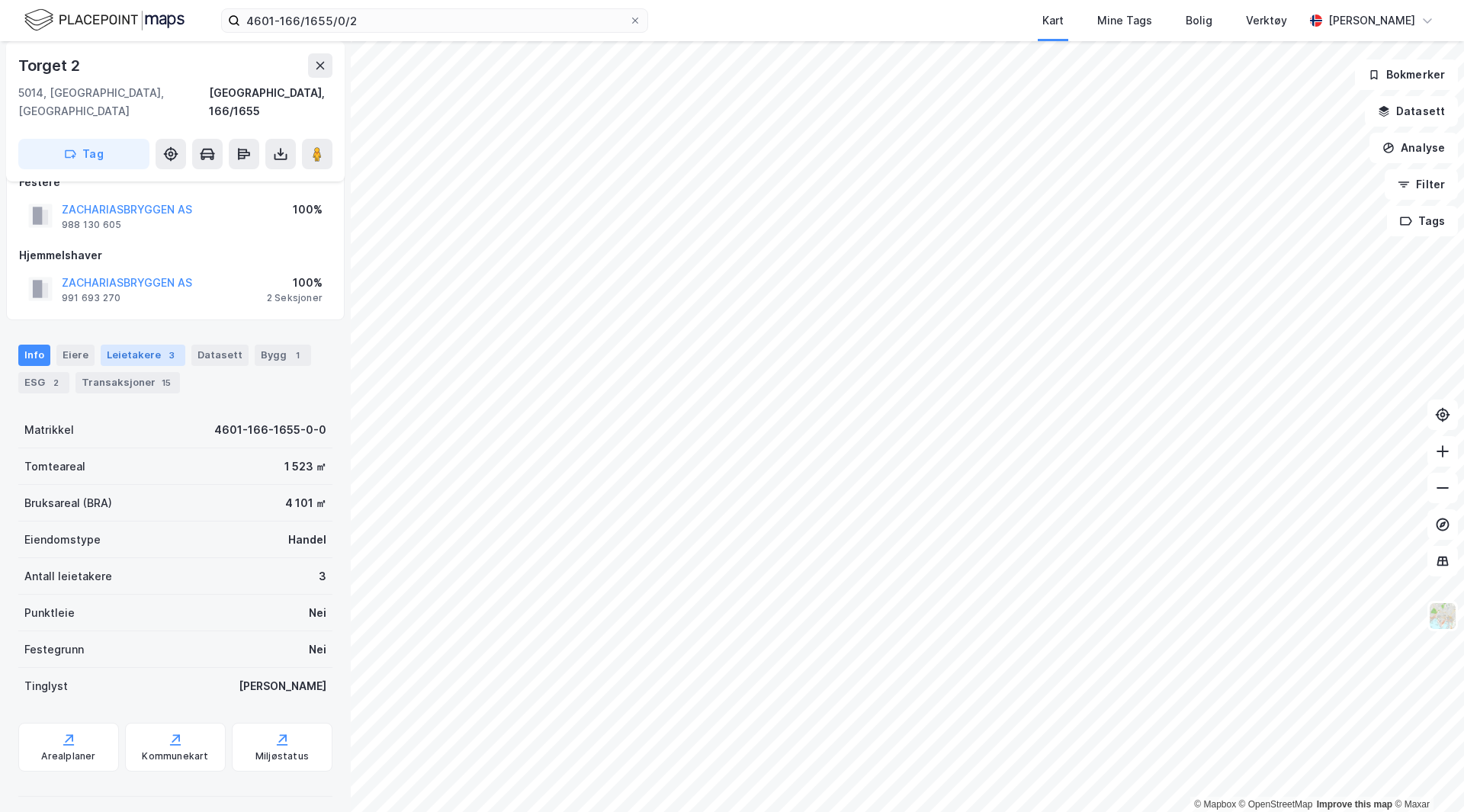
click at [124, 345] on div "Leietakere 3" at bounding box center [143, 355] width 85 height 21
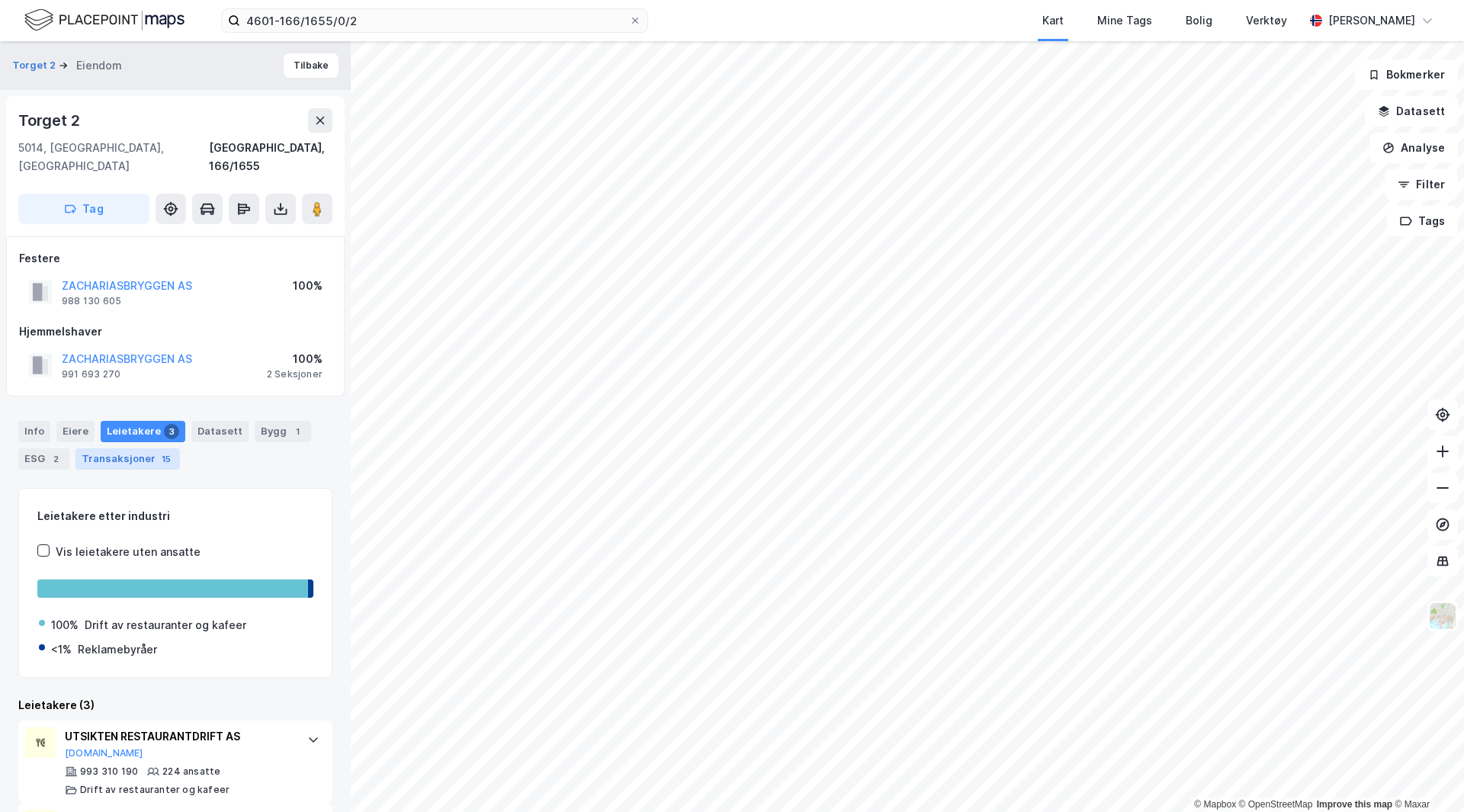
click at [110, 448] on div "Transaksjoner 15" at bounding box center [127, 458] width 105 height 21
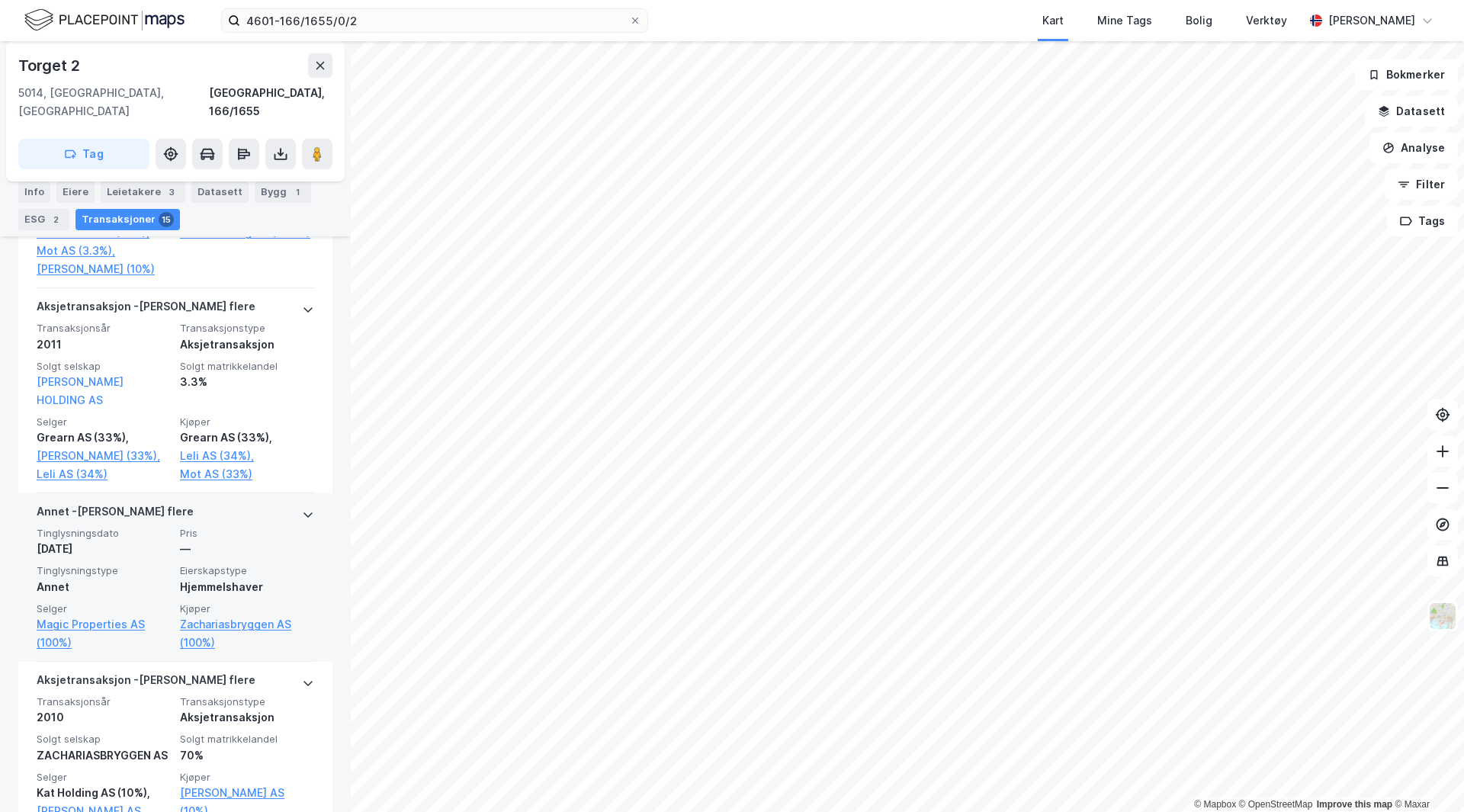
scroll to position [1753, 0]
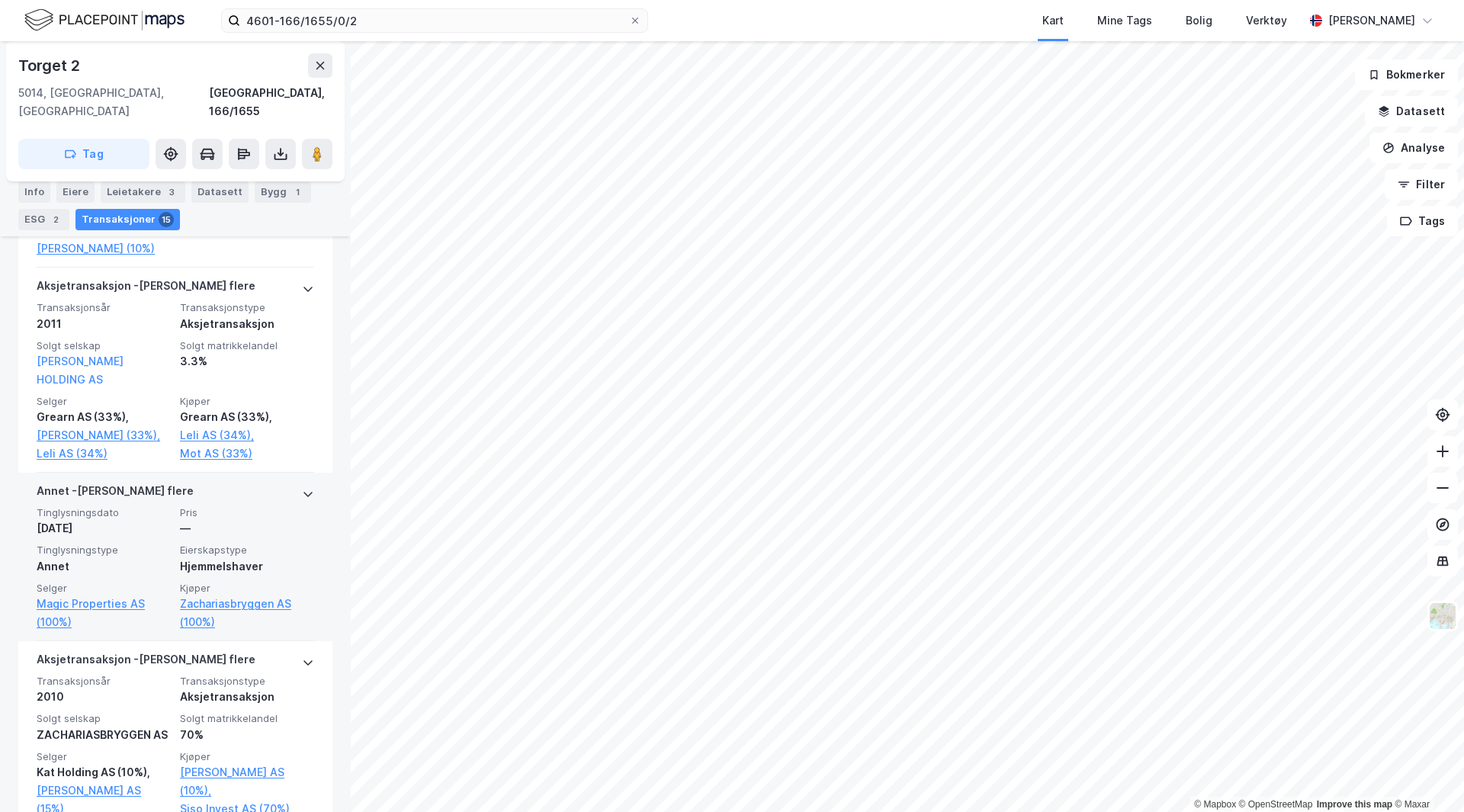
click at [143, 519] on span "Tinglysningsdato" at bounding box center [103, 512] width 134 height 13
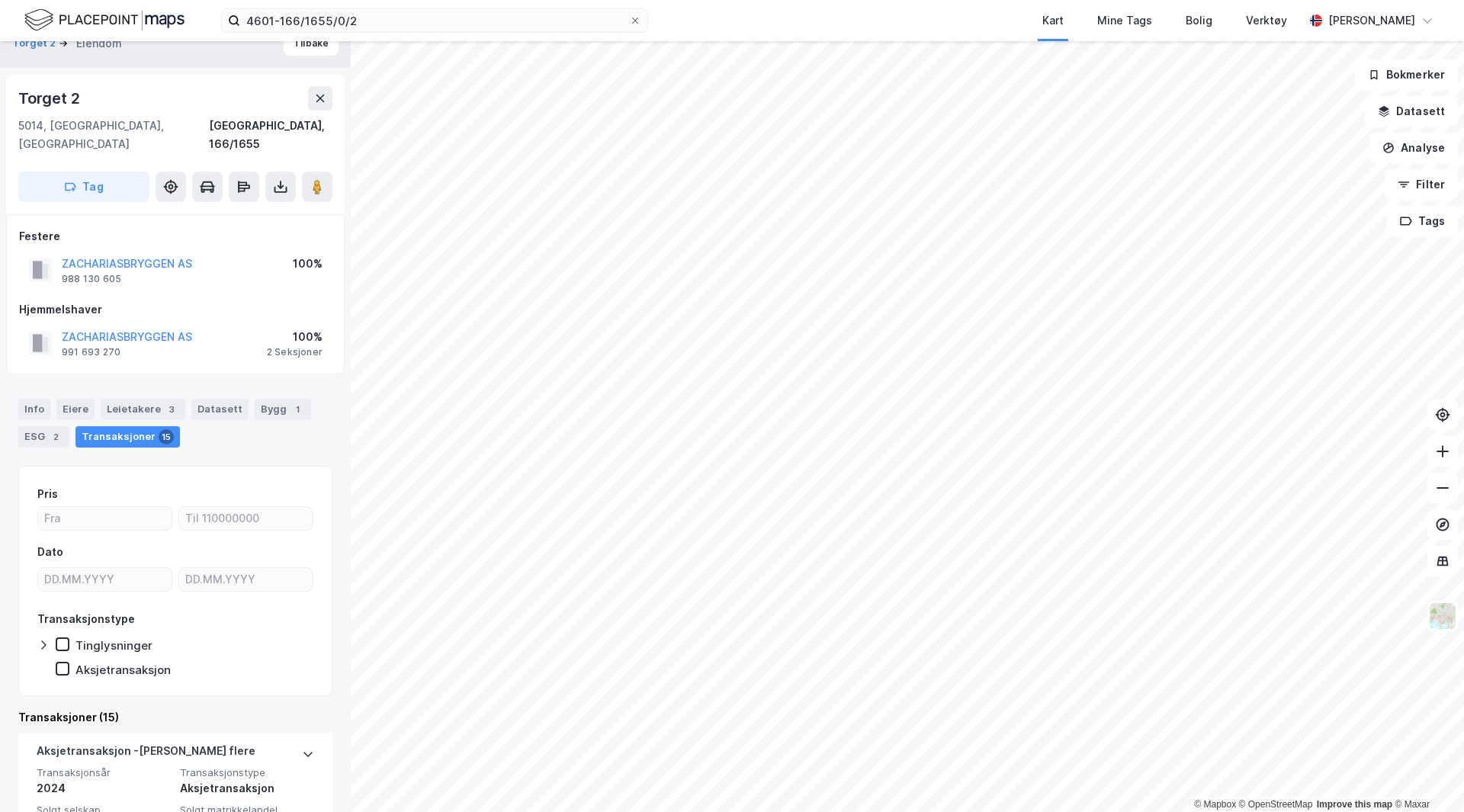
scroll to position [0, 0]
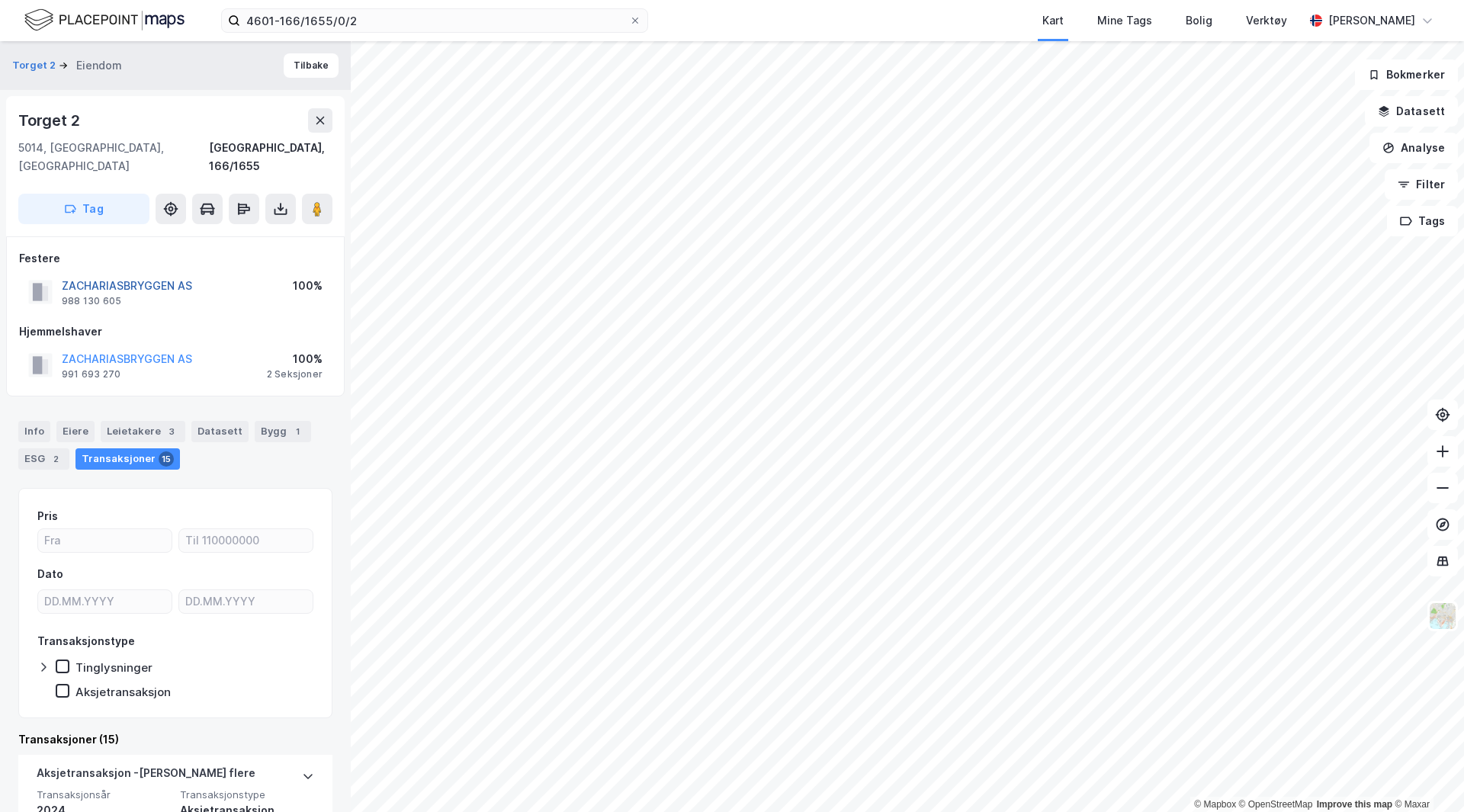
click at [0, 0] on button "ZACHARIASBRYGGEN AS" at bounding box center [0, 0] width 0 height 0
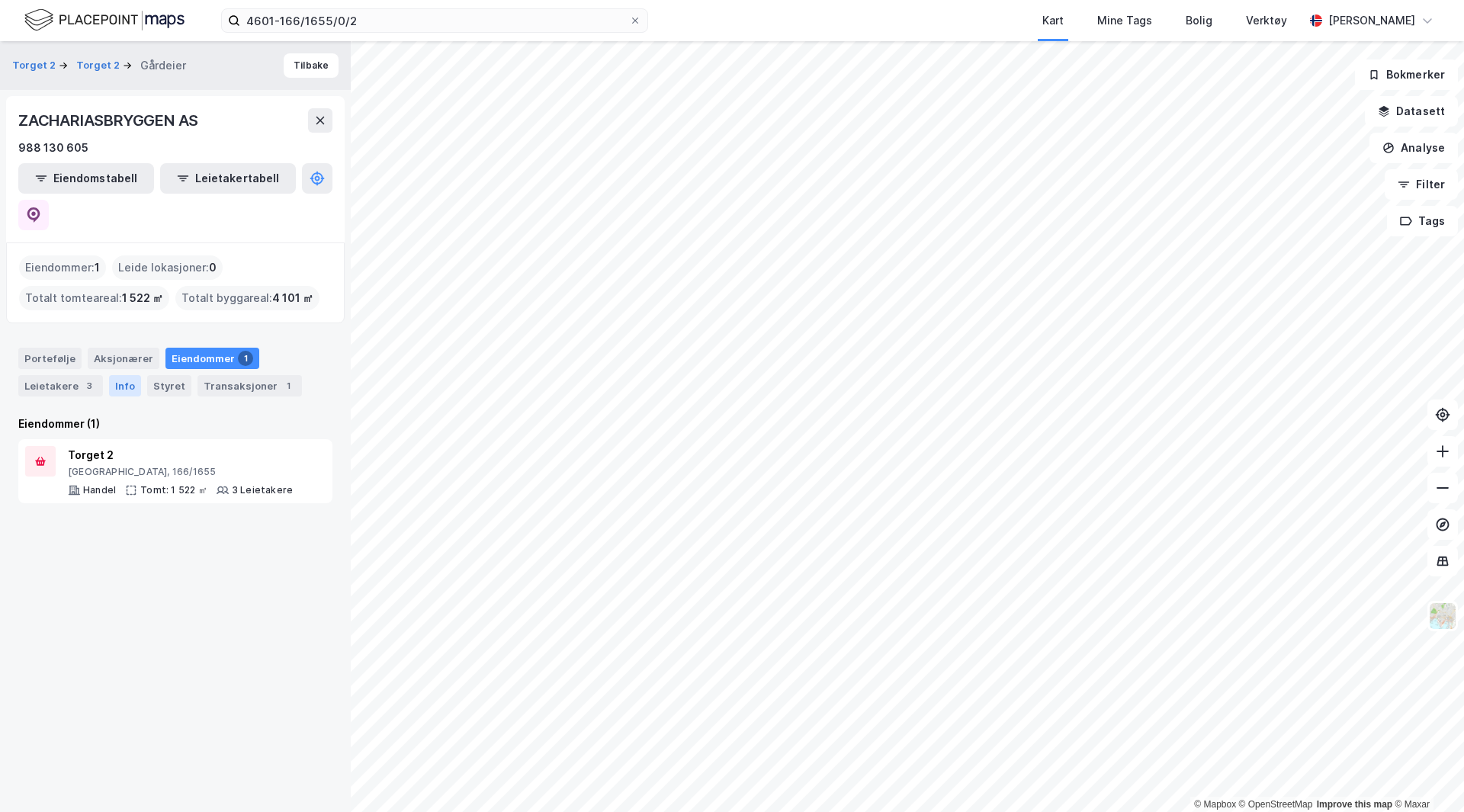
click at [123, 375] on div "Info" at bounding box center [124, 385] width 32 height 21
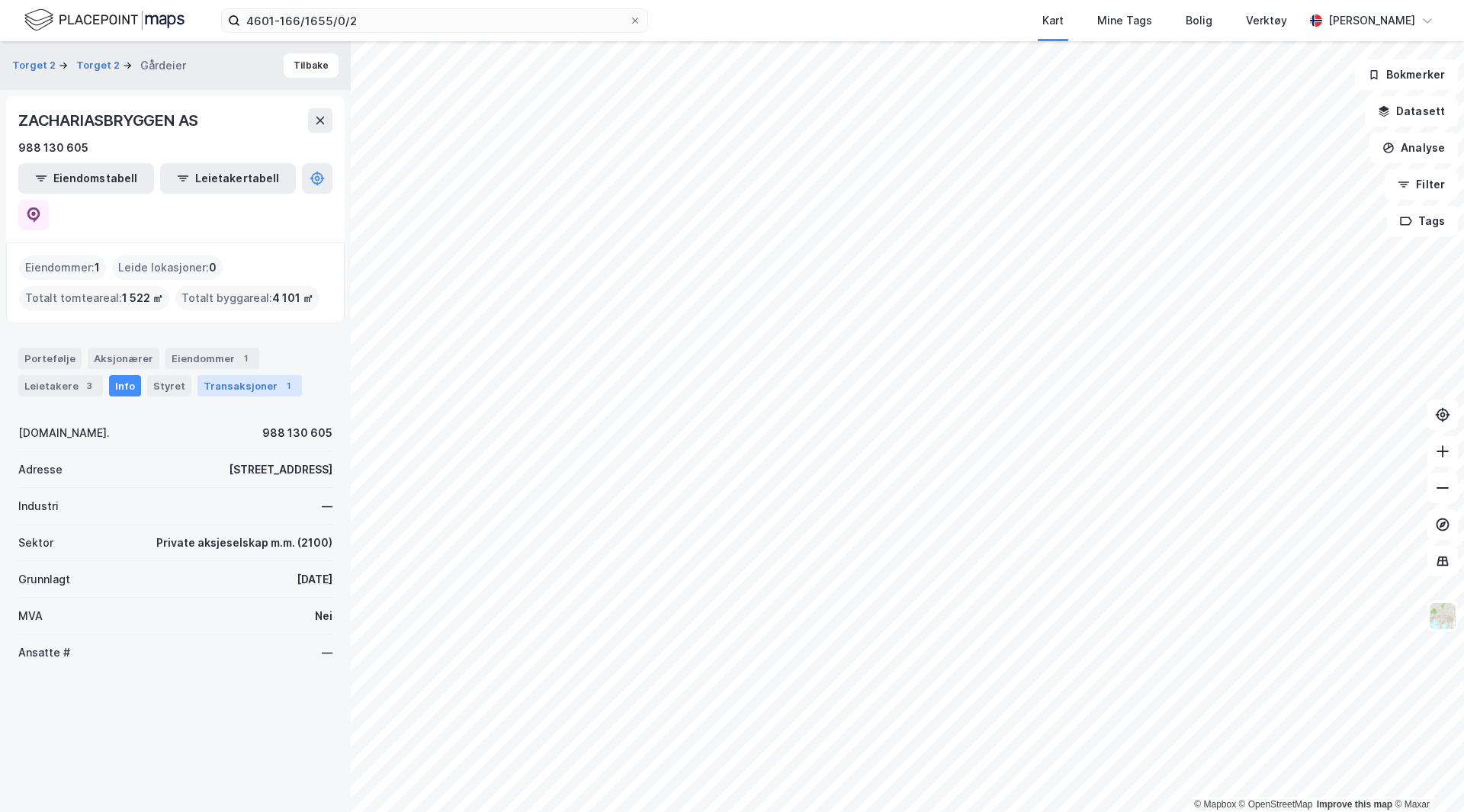
click at [203, 375] on div "Transaksjoner 1" at bounding box center [249, 385] width 105 height 21
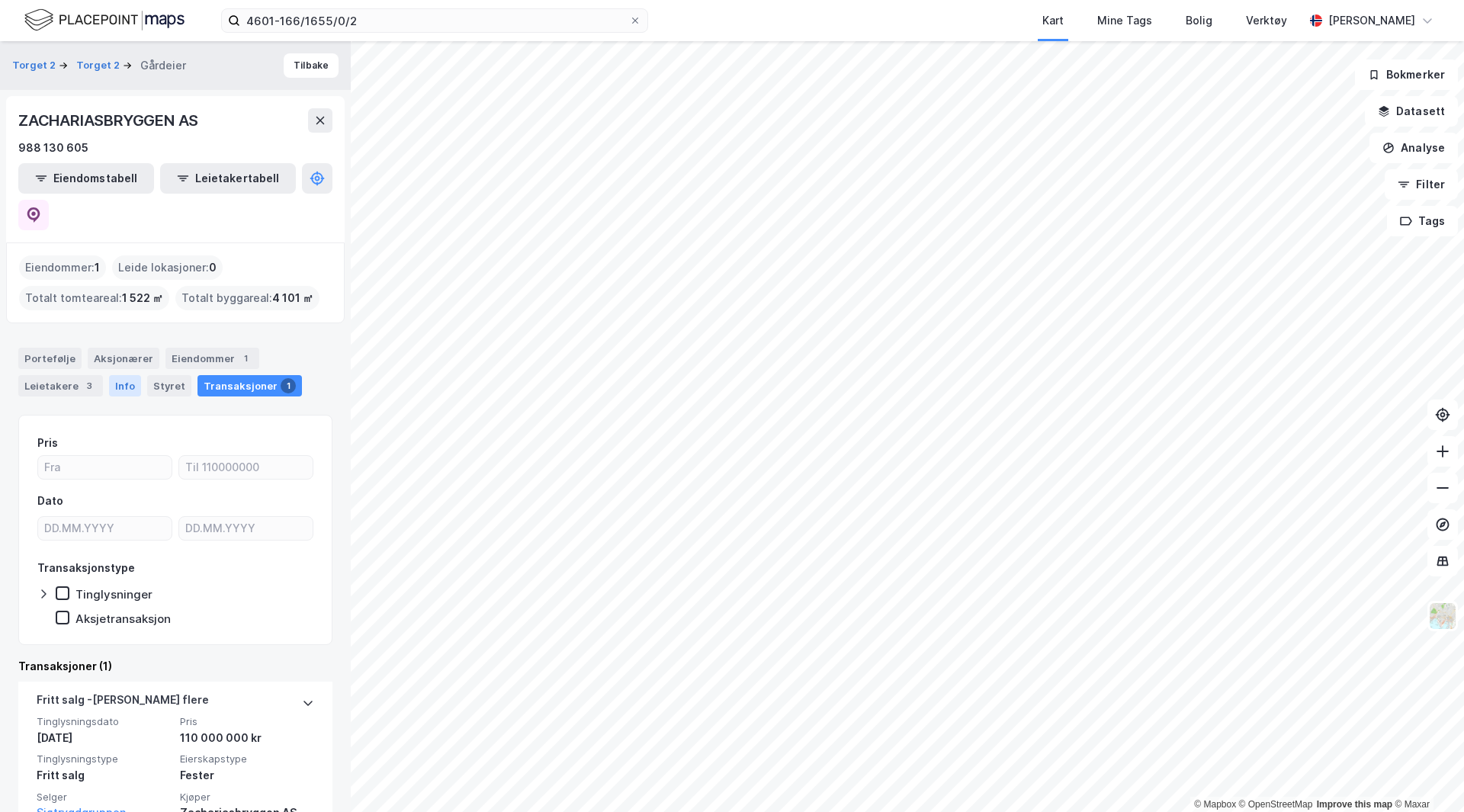
click at [113, 375] on div "Info" at bounding box center [124, 385] width 32 height 21
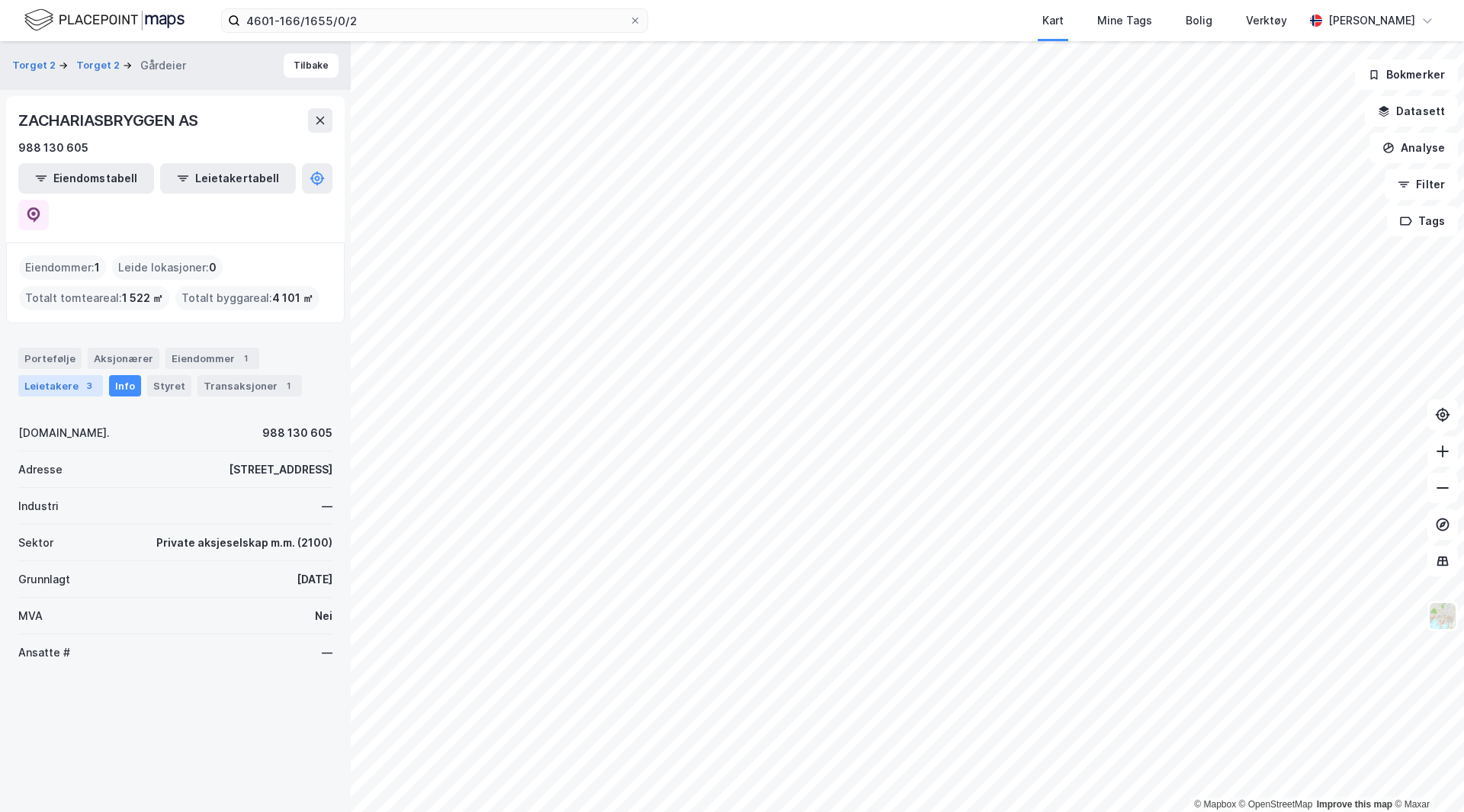
click at [61, 375] on div "Leietakere 3" at bounding box center [61, 385] width 85 height 21
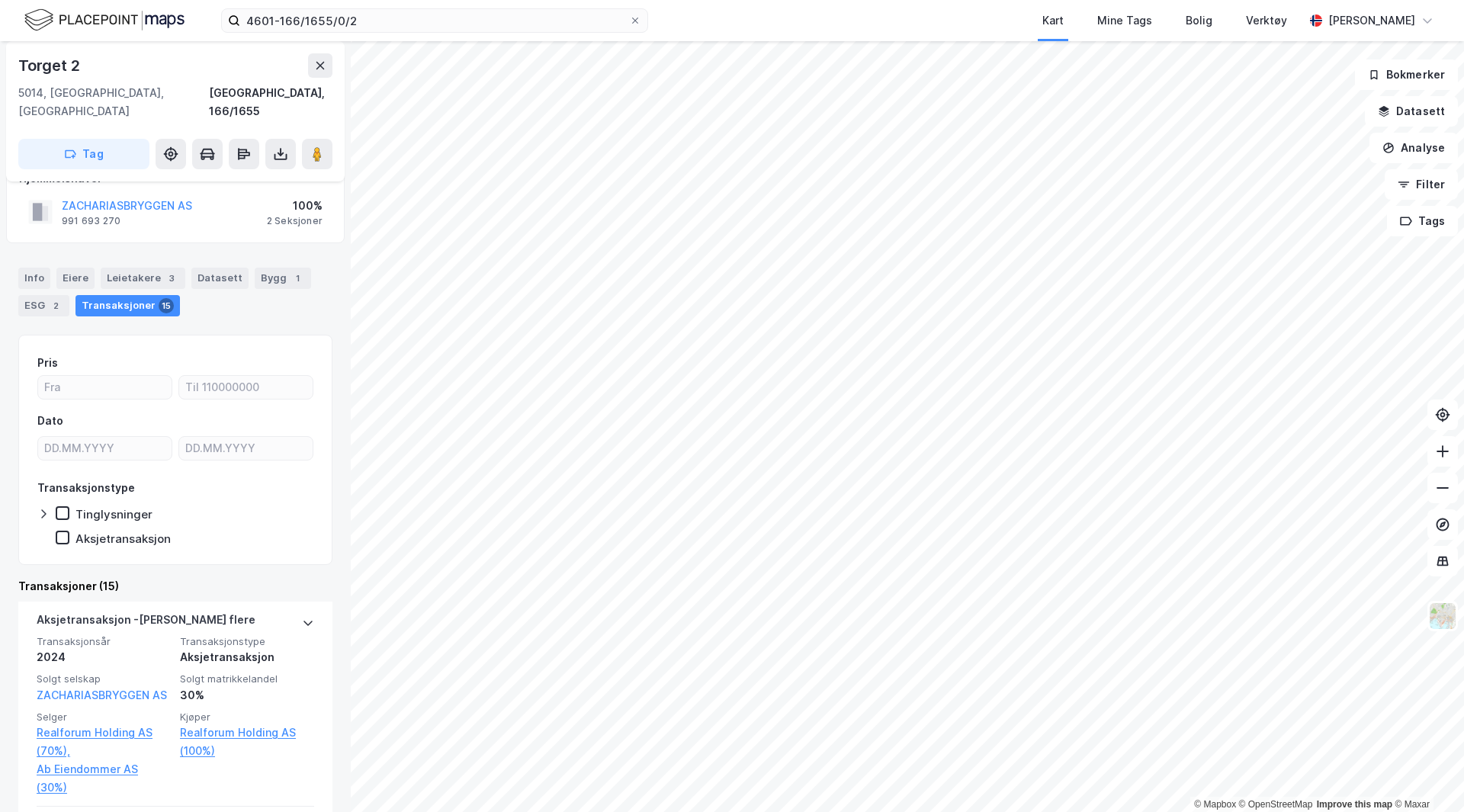
scroll to position [152, 0]
